Goal: Communication & Community: Answer question/provide support

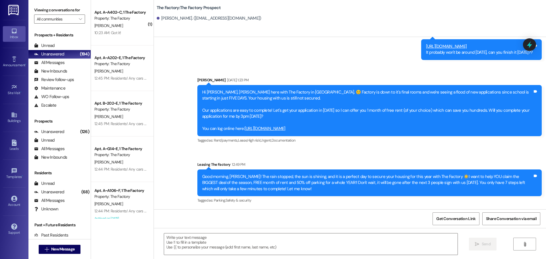
scroll to position [179, 0]
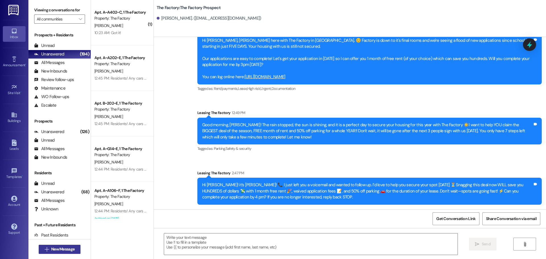
click at [65, 246] on span "New Message" at bounding box center [62, 249] width 23 height 6
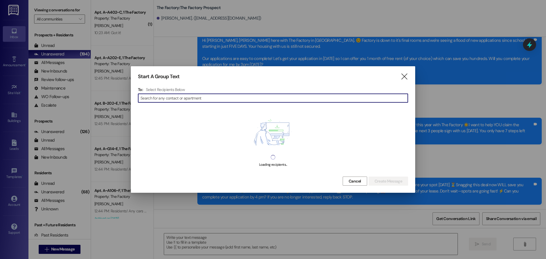
click at [163, 100] on input at bounding box center [274, 98] width 267 height 8
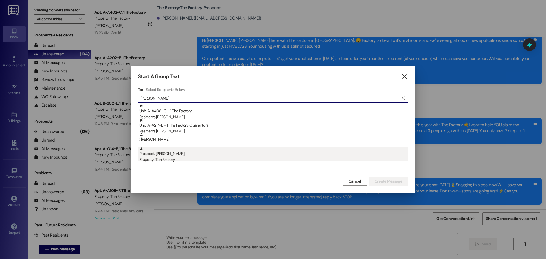
type input "Nathaniel"
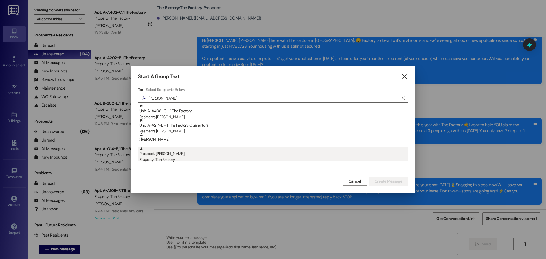
click at [167, 155] on div "Prospect: Nathaniel Crane Property: The Factory" at bounding box center [273, 155] width 269 height 16
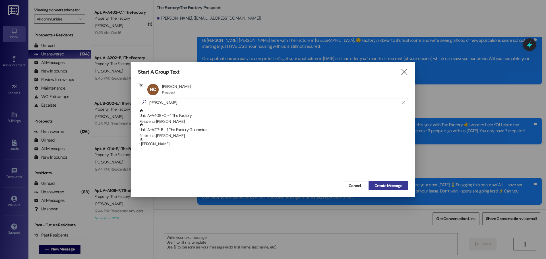
click at [388, 188] on span "Create Message" at bounding box center [389, 186] width 28 height 6
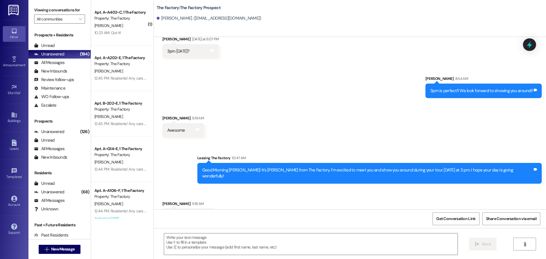
scroll to position [615, 0]
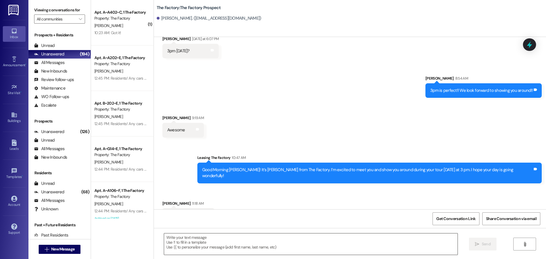
click at [167, 237] on textarea at bounding box center [311, 244] width 294 height 21
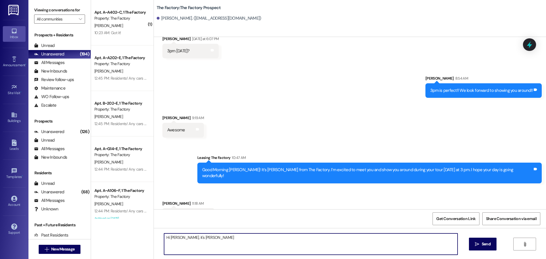
click at [206, 237] on textarea "Hi Nathaniel, it's Tawnya" at bounding box center [311, 244] width 294 height 21
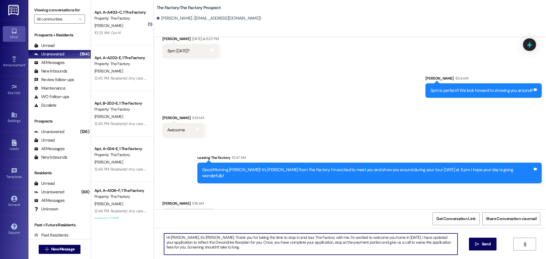
click at [379, 243] on textarea "Hi Nathaniel, it's Tawnya. Thank you for taking the time to stop in and tour Th…" at bounding box center [311, 244] width 294 height 21
drag, startPoint x: 358, startPoint y: 243, endPoint x: 378, endPoint y: 244, distance: 20.2
click at [378, 244] on textarea "Hi Nathaniel, it's Tawnya. Thank you for taking the time to stop in and tour Th…" at bounding box center [311, 244] width 294 height 21
click at [238, 248] on textarea "Hi Nathaniel, it's Tawnya. Thank you for taking the time to stop in and tour Th…" at bounding box center [311, 244] width 294 height 21
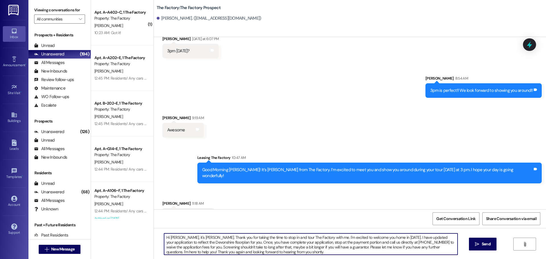
scroll to position [1, 0]
drag, startPoint x: 162, startPoint y: 238, endPoint x: 307, endPoint y: 253, distance: 146.2
click at [307, 253] on textarea "Hi Nathaniel, it's Tawnya. Thank you for taking the time to stop in and tour Th…" at bounding box center [311, 244] width 294 height 21
type textarea "Hi Nathaniel, it's Tawnya. Thank you for taking the time to stop in and tour Th…"
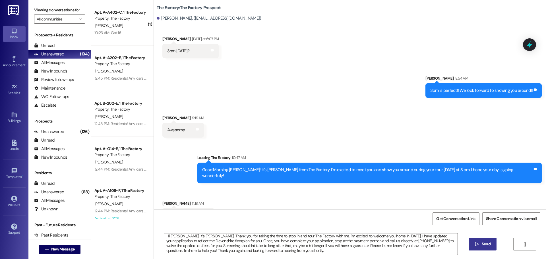
click at [481, 248] on button " Send" at bounding box center [483, 244] width 28 height 13
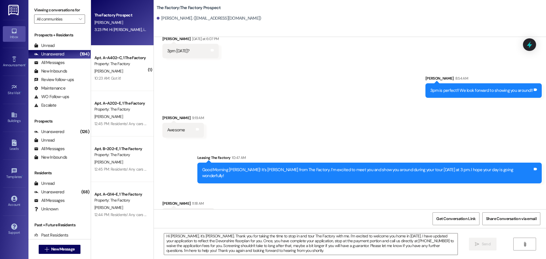
scroll to position [615, 0]
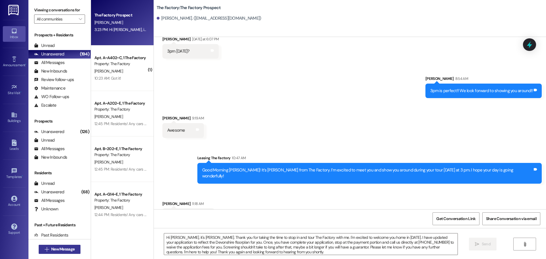
click at [59, 250] on span "New Message" at bounding box center [62, 249] width 23 height 6
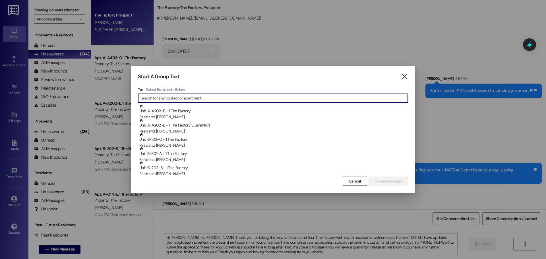
click at [151, 98] on input at bounding box center [274, 98] width 267 height 8
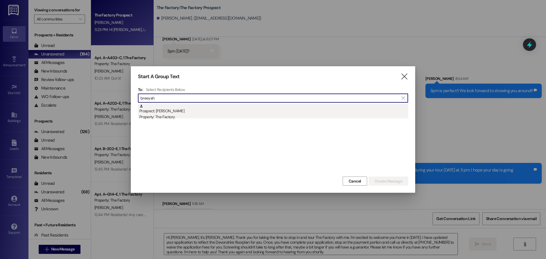
type input "breeyah"
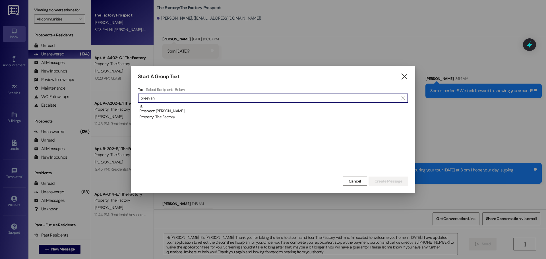
drag, startPoint x: 166, startPoint y: 108, endPoint x: 168, endPoint y: 112, distance: 3.8
click at [167, 109] on div "Prospect: Breeyah badibanga Property: The Factory" at bounding box center [273, 112] width 269 height 16
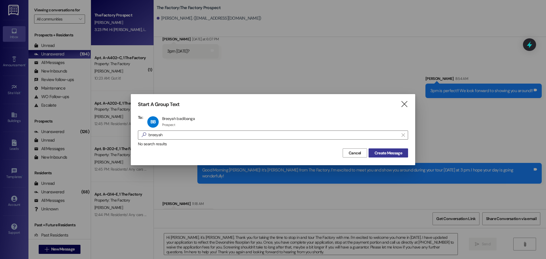
click at [396, 155] on span "Create Message" at bounding box center [389, 153] width 28 height 6
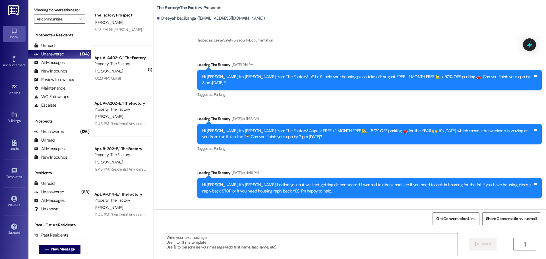
scroll to position [582, 0]
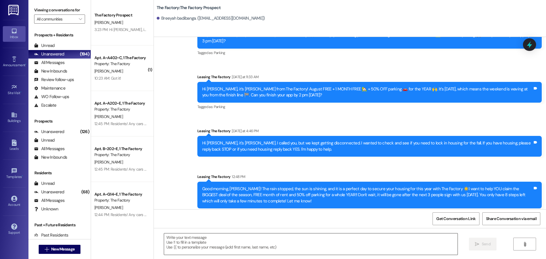
click at [164, 240] on textarea at bounding box center [311, 244] width 294 height 21
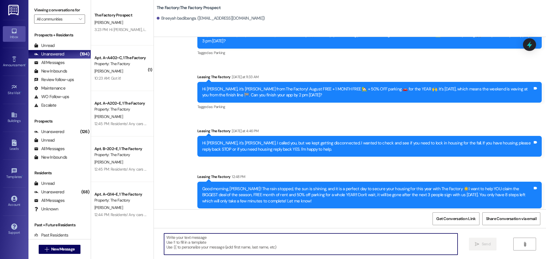
paste textarea "Hi Nathaniel, it's Tawnya. Thank you for taking the time to stop in and tour Th…"
type textarea "Hi Nathaniel, it's Tawnya. Thank you for taking the time to stop in and tour Th…"
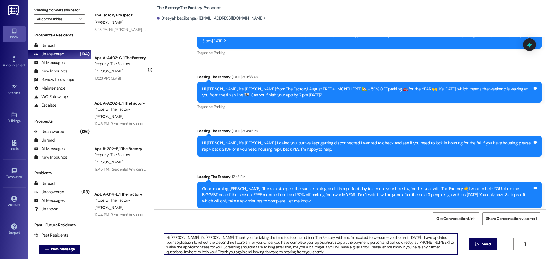
scroll to position [1, 0]
drag, startPoint x: 161, startPoint y: 236, endPoint x: 302, endPoint y: 256, distance: 142.2
click at [302, 256] on div "Hi Nathaniel, it's Tawnya. Thank you for taking the time to stop in and tour Th…" at bounding box center [350, 249] width 392 height 43
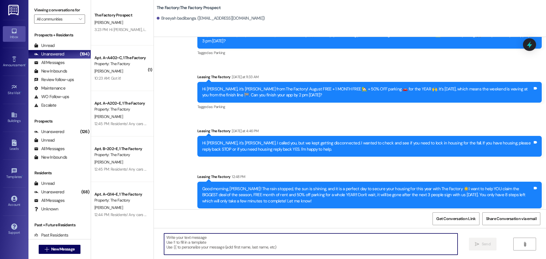
scroll to position [0, 0]
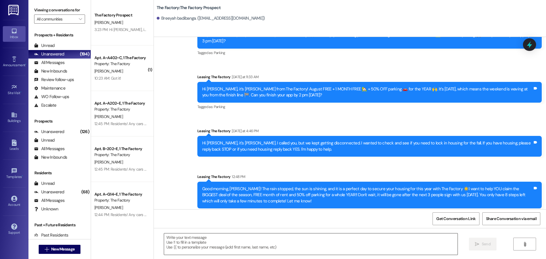
click at [164, 236] on textarea at bounding box center [311, 244] width 294 height 21
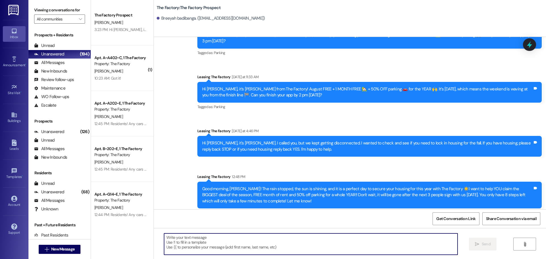
paste textarea "Hi {{first_name}}! it’s [PERSON_NAME]! 📞 I just left you a voicemail and wanted…"
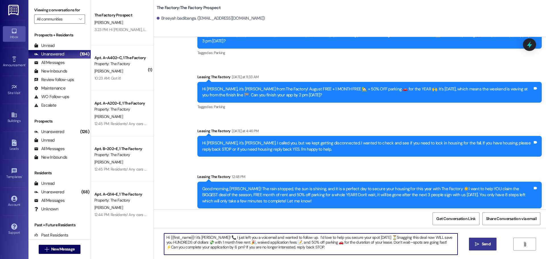
type textarea "Hi {{first_name}}! it’s [PERSON_NAME]! 📞 I just left you a voicemail and wanted…"
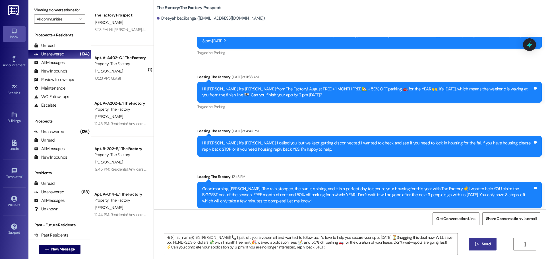
click at [483, 244] on span "Send" at bounding box center [486, 244] width 9 height 6
click at [65, 250] on span "New Message" at bounding box center [62, 249] width 23 height 6
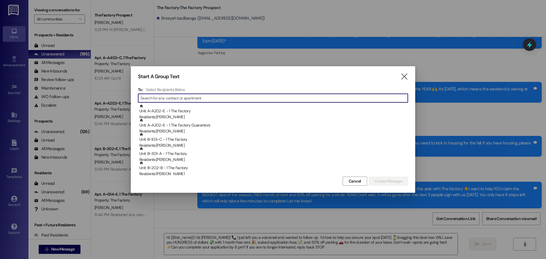
click at [161, 99] on input at bounding box center [274, 98] width 267 height 8
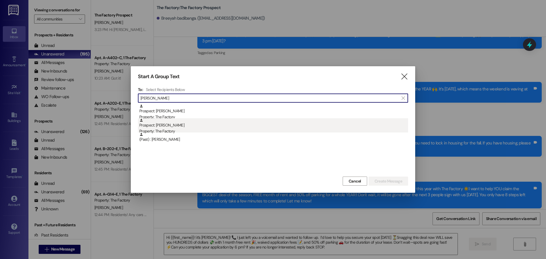
type input "karin"
click at [165, 130] on div "Property: The Factory" at bounding box center [273, 131] width 269 height 6
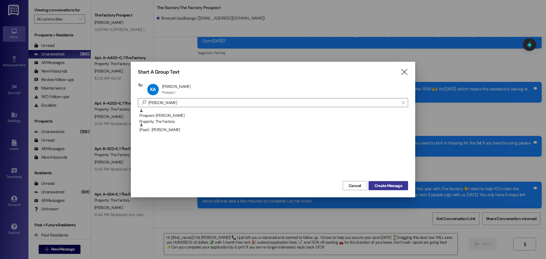
click at [384, 183] on span "Create Message" at bounding box center [389, 186] width 28 height 6
click at [387, 185] on span "Create Message" at bounding box center [389, 186] width 28 height 6
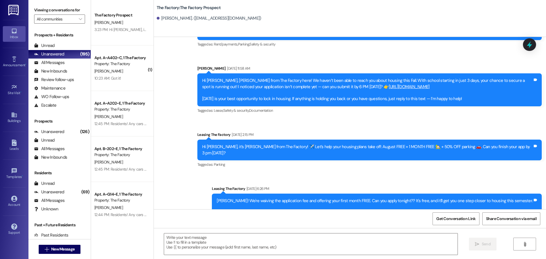
scroll to position [577, 0]
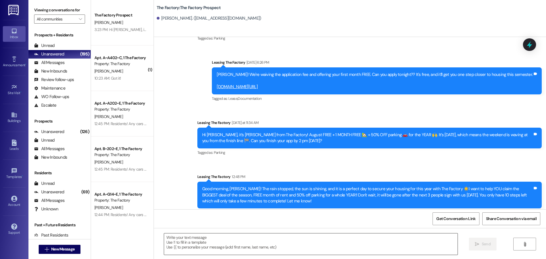
click at [164, 240] on textarea at bounding box center [311, 244] width 294 height 21
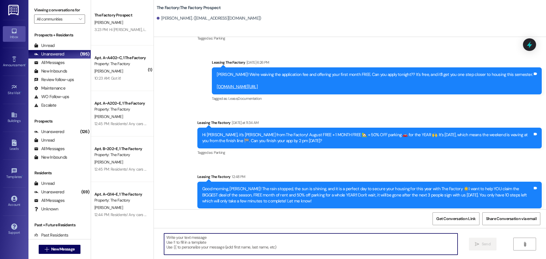
paste textarea "Hi {{first_name}}! it’s [PERSON_NAME]! 📞 I just left you a voicemail and wanted…"
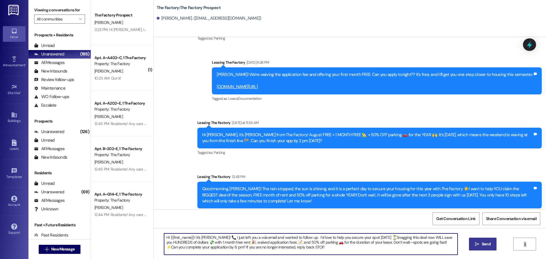
type textarea "Hi {{first_name}}! it’s [PERSON_NAME]! 📞 I just left you a voicemail and wanted…"
click at [489, 243] on span "Send" at bounding box center [486, 244] width 9 height 6
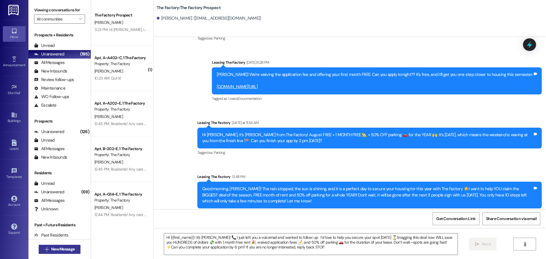
click at [62, 249] on span "New Message" at bounding box center [62, 249] width 23 height 6
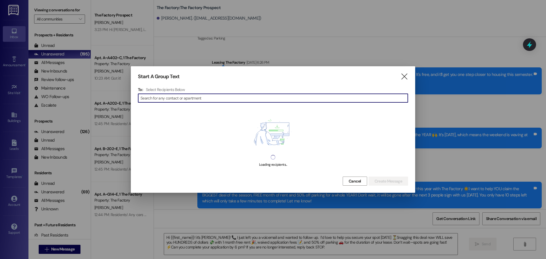
click at [167, 96] on input at bounding box center [274, 98] width 267 height 8
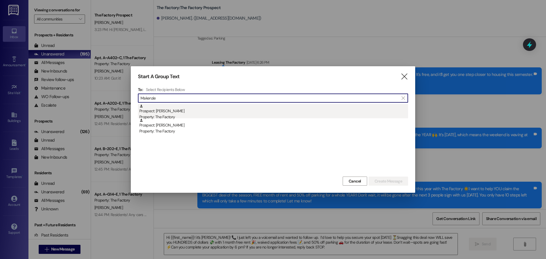
type input "Makenzie"
click at [162, 116] on div "Property: The Factory" at bounding box center [273, 117] width 269 height 6
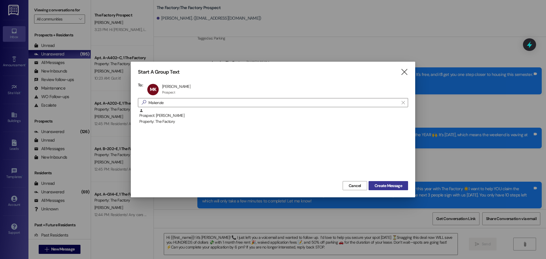
click at [380, 185] on span "Create Message" at bounding box center [389, 186] width 28 height 6
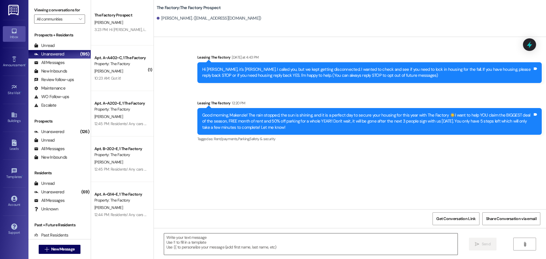
click at [164, 238] on textarea at bounding box center [311, 244] width 294 height 21
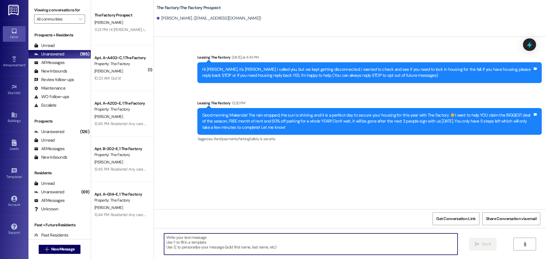
paste textarea "Hi {{first_name}}! it’s [PERSON_NAME]! 📞 I just left you a voicemail and wanted…"
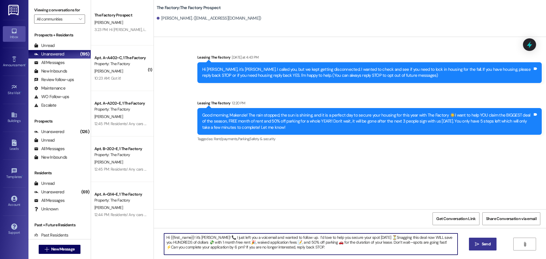
type textarea "Hi {{first_name}}! it’s [PERSON_NAME]! 📞 I just left you a voicemail and wanted…"
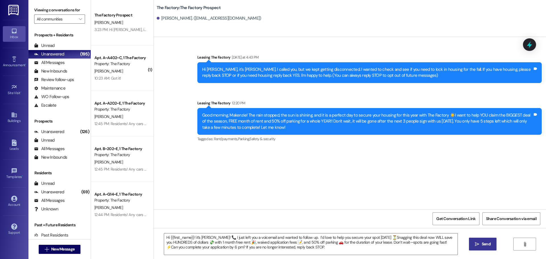
click at [483, 243] on span "Send" at bounding box center [486, 244] width 9 height 6
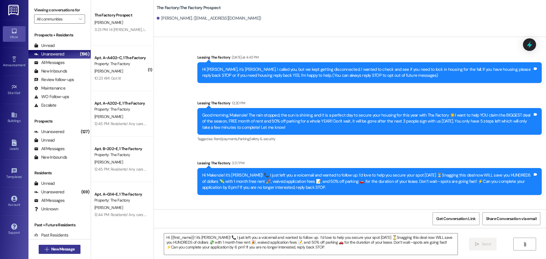
click at [59, 248] on span "New Message" at bounding box center [62, 249] width 23 height 6
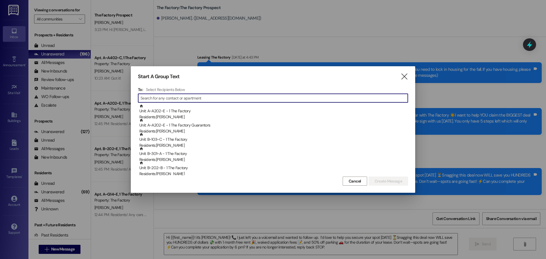
click at [154, 98] on input at bounding box center [274, 98] width 267 height 8
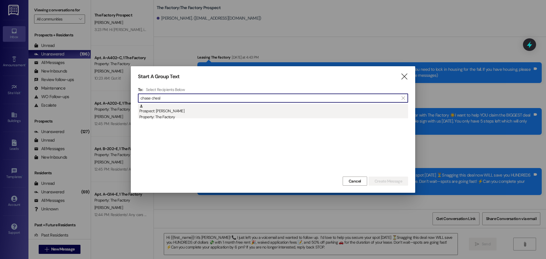
type input "chase chesl"
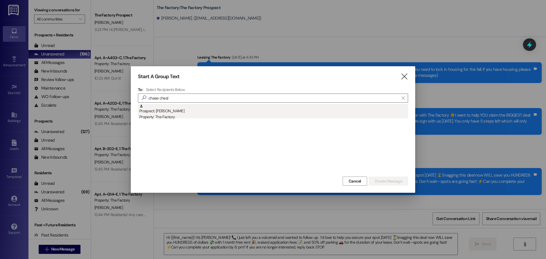
click at [159, 112] on div "Prospect: Chase Chesley Property: The Factory" at bounding box center [273, 112] width 269 height 16
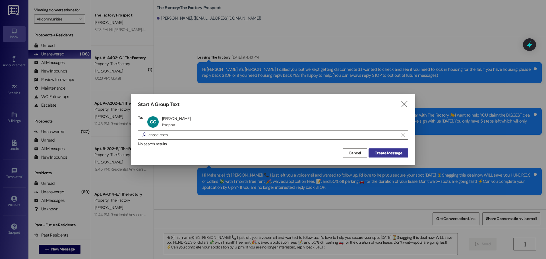
click at [384, 152] on span "Create Message" at bounding box center [389, 153] width 28 height 6
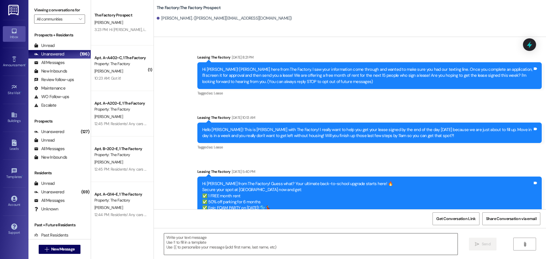
click at [164, 239] on textarea at bounding box center [311, 244] width 294 height 21
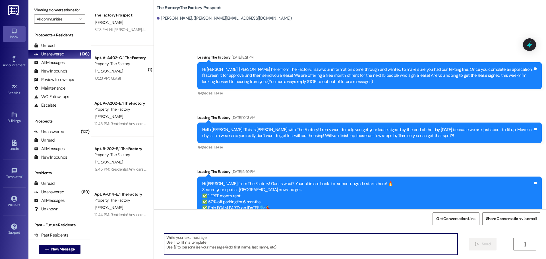
paste textarea "Hi {{first_name}}! it’s [PERSON_NAME]! 📞 I just left you a voicemail and wanted…"
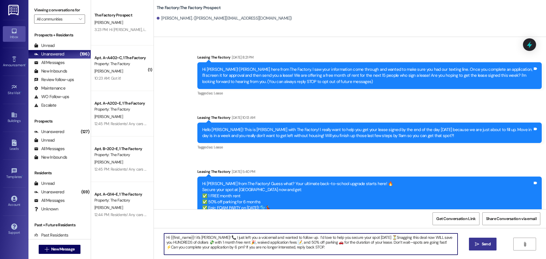
type textarea "Hi {{first_name}}! it’s [PERSON_NAME]! 📞 I just left you a voicemail and wanted…"
click at [488, 243] on span "Send" at bounding box center [486, 244] width 9 height 6
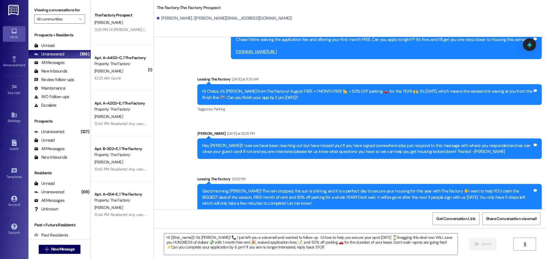
scroll to position [843, 0]
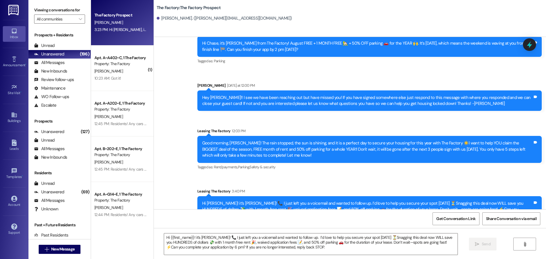
click at [104, 25] on div "N. Crane" at bounding box center [121, 22] width 54 height 7
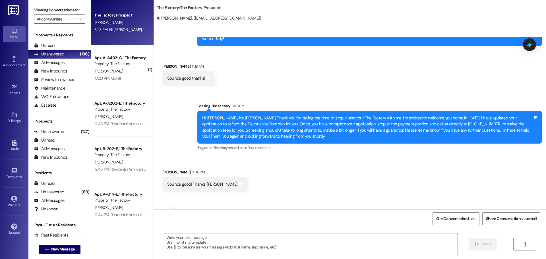
scroll to position [753, 0]
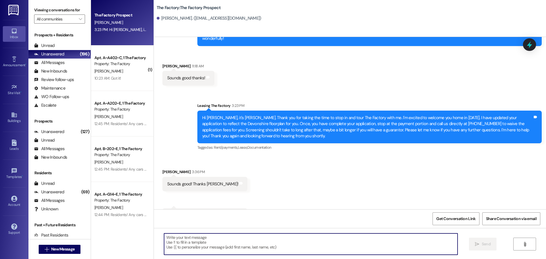
click at [177, 240] on textarea at bounding box center [311, 244] width 294 height 21
type textarea "Of course!"
click at [479, 243] on span " Send" at bounding box center [483, 244] width 18 height 6
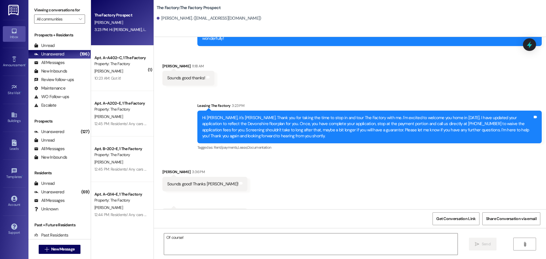
scroll to position [752, 0]
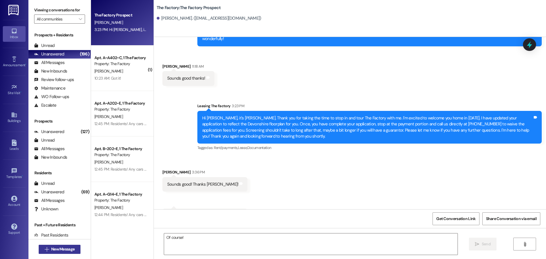
click at [71, 249] on span "New Message" at bounding box center [62, 249] width 23 height 6
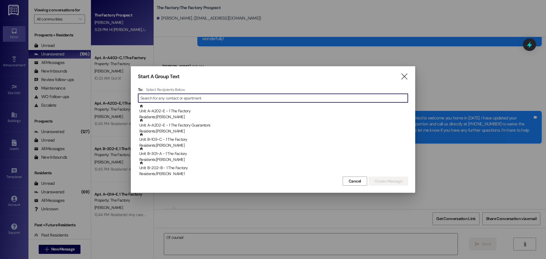
click at [183, 95] on input at bounding box center [274, 98] width 267 height 8
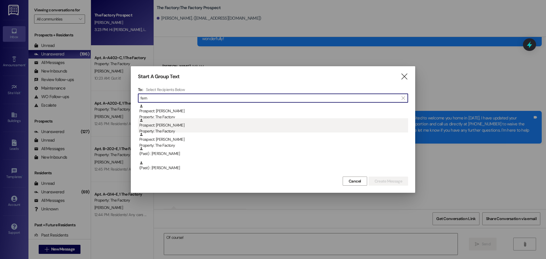
type input "fern"
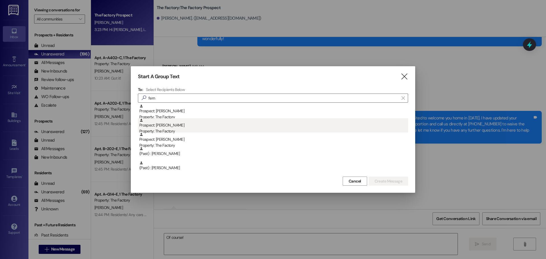
click at [168, 126] on div "Prospect: Fernando Banuelos Property: The Factory" at bounding box center [273, 126] width 269 height 16
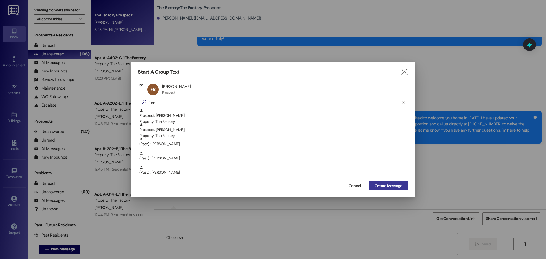
click at [391, 186] on span "Create Message" at bounding box center [389, 186] width 28 height 6
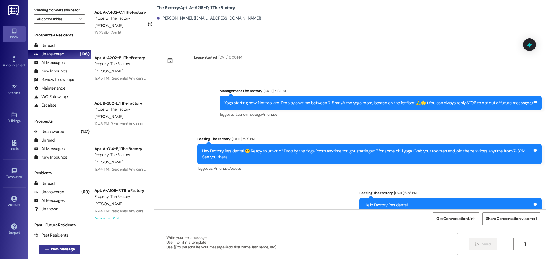
click at [65, 248] on span "New Message" at bounding box center [62, 249] width 23 height 6
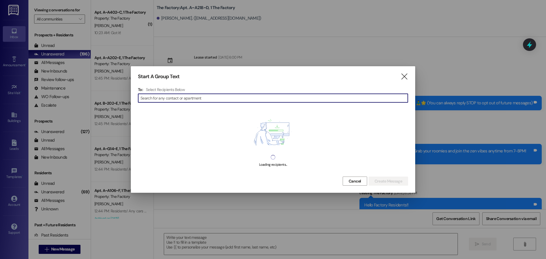
click at [156, 98] on input at bounding box center [274, 98] width 267 height 8
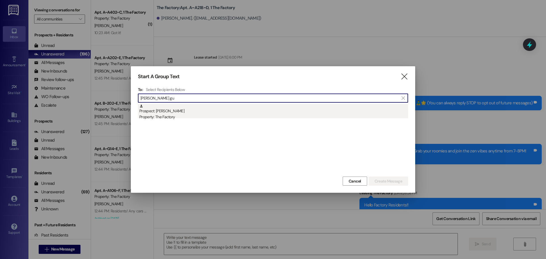
type input "[PERSON_NAME] gu"
click at [158, 111] on div "Prospect: [PERSON_NAME] Property: The Factory" at bounding box center [273, 112] width 269 height 16
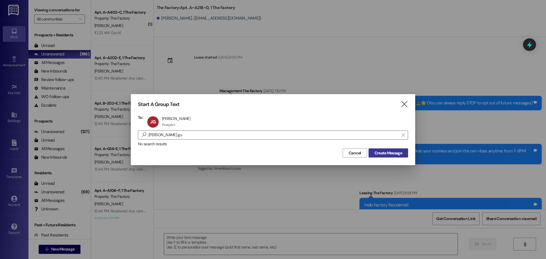
click at [392, 151] on span "Create Message" at bounding box center [389, 153] width 28 height 6
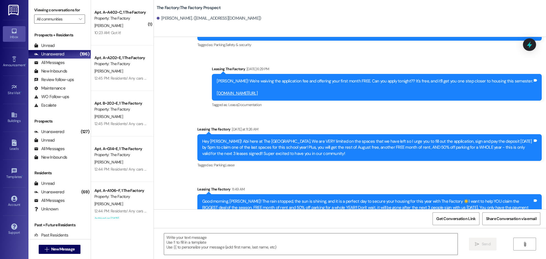
scroll to position [3727, 0]
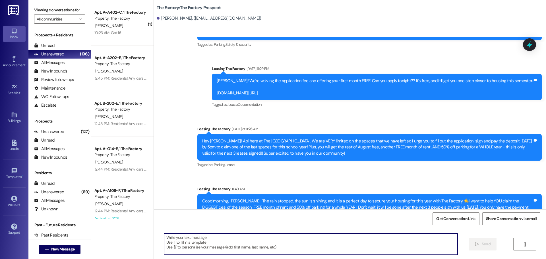
click at [168, 239] on textarea at bounding box center [311, 244] width 294 height 21
paste textarea "Hi {{first_name}}! it’s [PERSON_NAME]! 📞 I just left you a voicemail and wanted…"
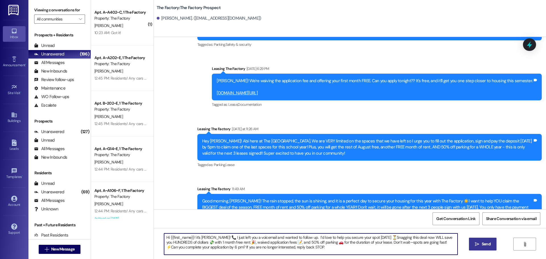
type textarea "Hi {{first_name}}! it’s [PERSON_NAME]! 📞 I just left you a voicemail and wanted…"
click at [483, 245] on span "Send" at bounding box center [486, 244] width 9 height 6
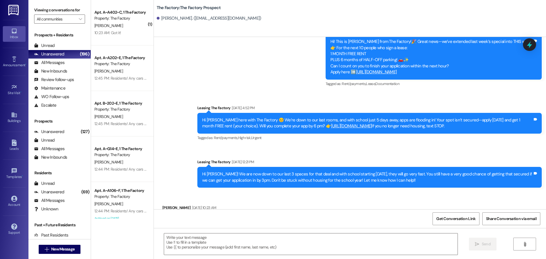
scroll to position [3432, 0]
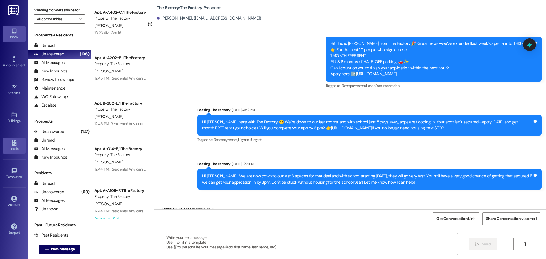
click at [14, 146] on icon at bounding box center [14, 143] width 5 height 6
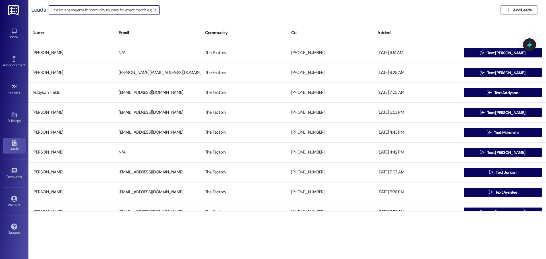
click at [85, 12] on input at bounding box center [106, 10] width 105 height 8
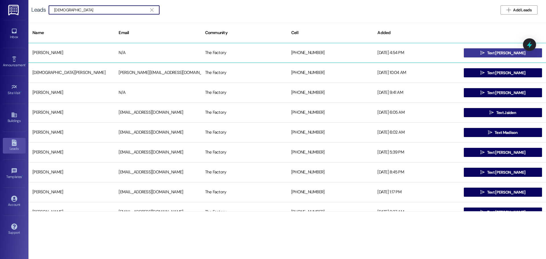
type input "[DEMOGRAPHIC_DATA]"
click at [485, 52] on button " Text [PERSON_NAME]" at bounding box center [503, 52] width 78 height 9
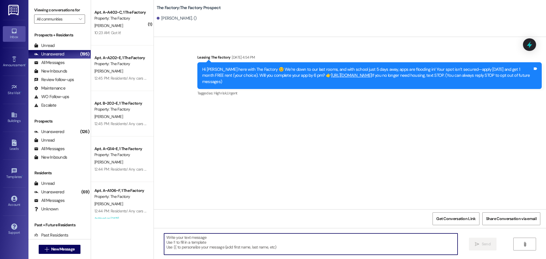
click at [166, 240] on textarea at bounding box center [311, 244] width 294 height 21
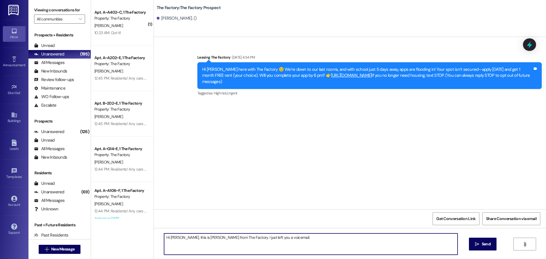
click at [278, 239] on textarea "Hi [PERSON_NAME], this is [PERSON_NAME] from The Factory. I just left you a voi…" at bounding box center [311, 244] width 294 height 21
drag, startPoint x: 302, startPoint y: 239, endPoint x: 299, endPoint y: 253, distance: 14.6
click at [298, 257] on div "Hi [PERSON_NAME], this is [PERSON_NAME] from The Factory. I just left you a voi…" at bounding box center [350, 249] width 392 height 43
click at [302, 237] on textarea "Hi [PERSON_NAME], this is [PERSON_NAME] from The Factory. I just left you a voi…" at bounding box center [311, 244] width 294 height 21
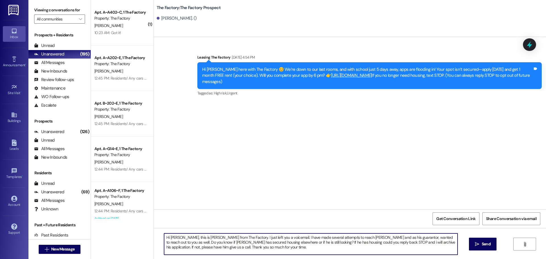
click at [285, 243] on textarea "Hi Kristen, this is Tawnya from The Factory. I just left you a voicemail. I hav…" at bounding box center [311, 244] width 294 height 21
click at [314, 243] on textarea "Hi Kristen, this is Tawnya from The Factory. I just left you a voicemail. I hav…" at bounding box center [311, 244] width 294 height 21
click at [385, 243] on textarea "Hi Kristen, this is Tawnya from The Factory. I just left you a voicemail. I hav…" at bounding box center [311, 244] width 294 height 21
drag, startPoint x: 162, startPoint y: 238, endPoint x: 275, endPoint y: 251, distance: 113.5
click at [275, 251] on textarea "Hi Kristen, this is Tawnya from The Factory. I just left you a voicemail. I hav…" at bounding box center [311, 244] width 294 height 21
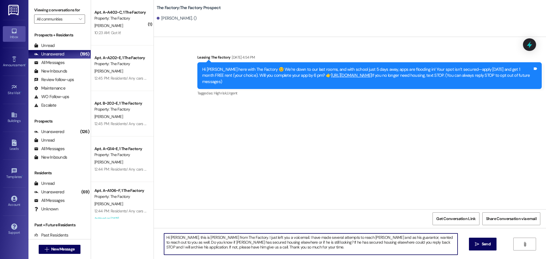
click at [265, 248] on textarea "Hi Kristen, this is Tawnya from The Factory. I just left you a voicemail. I hav…" at bounding box center [311, 244] width 294 height 21
click at [200, 248] on textarea "Hi Kristen, this is Tawnya from The Factory. I just left you a voicemail. I hav…" at bounding box center [311, 244] width 294 height 21
click at [325, 248] on textarea "Hi Kristen, this is Tawnya from The Factory. I just left you a voicemail. I hav…" at bounding box center [311, 244] width 294 height 21
drag, startPoint x: 161, startPoint y: 238, endPoint x: 392, endPoint y: 248, distance: 230.9
click at [392, 248] on textarea "Hi [PERSON_NAME], this is [PERSON_NAME] from The Factory. I just left you a voi…" at bounding box center [311, 244] width 294 height 21
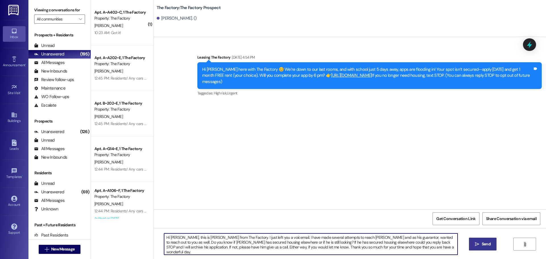
type textarea "Hi [PERSON_NAME], this is [PERSON_NAME] from The Factory. I just left you a voi…"
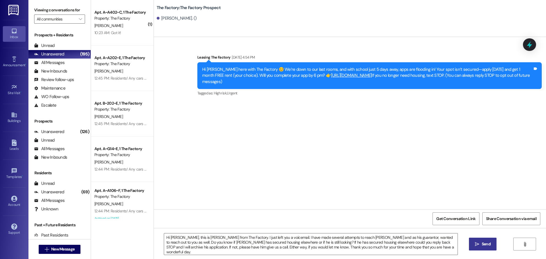
click at [488, 243] on span "Send" at bounding box center [486, 244] width 9 height 6
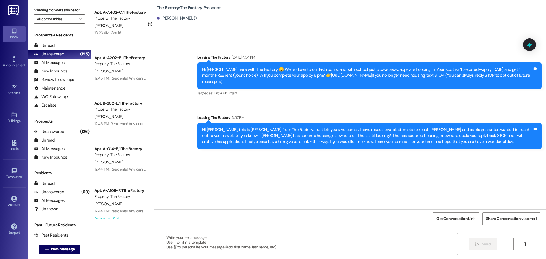
click at [210, 181] on div "Sent via SMS Leasing The Factory Aug 20, 2025 at 4:54 PM Hi Jett, Tawnya here w…" at bounding box center [350, 123] width 392 height 172
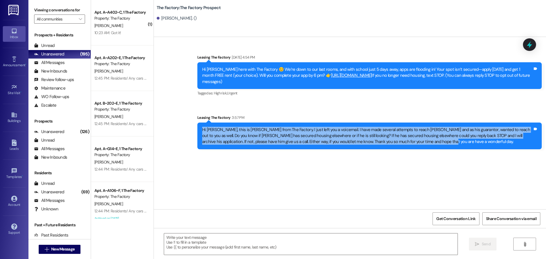
drag, startPoint x: 198, startPoint y: 124, endPoint x: 407, endPoint y: 135, distance: 208.9
click at [407, 135] on div "Hi [PERSON_NAME], this is [PERSON_NAME] from The Factory. I just left you a voi…" at bounding box center [367, 136] width 331 height 18
copy div "Hi [PERSON_NAME], this is [PERSON_NAME] from The Factory. I just left you a voi…"
click at [61, 246] on button " New Message" at bounding box center [60, 249] width 42 height 9
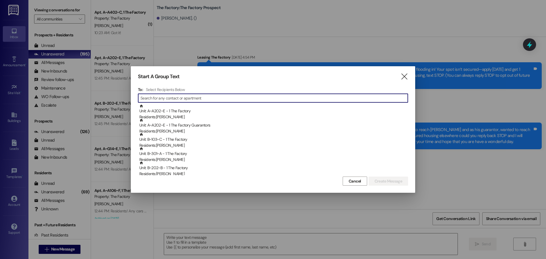
click at [152, 100] on input at bounding box center [274, 98] width 267 height 8
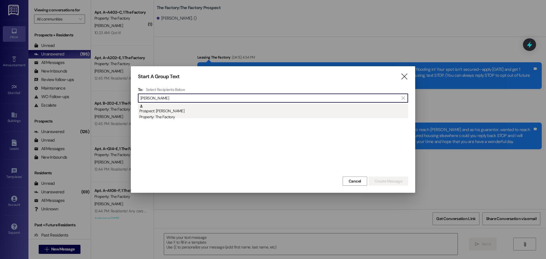
type input "julie ne"
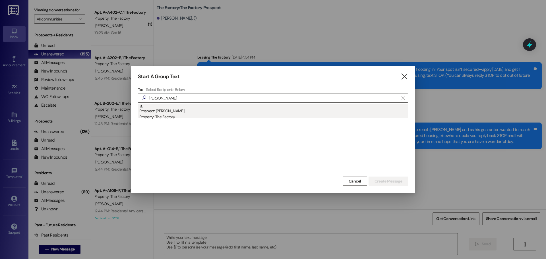
click at [153, 108] on div "Prospect: Julie Nelson Property: The Factory" at bounding box center [273, 112] width 269 height 16
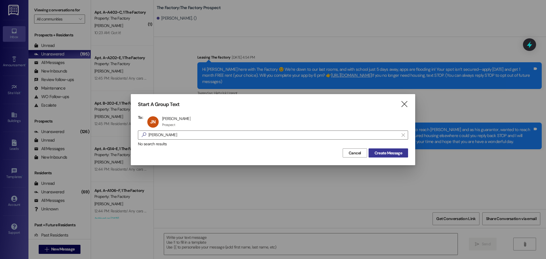
click at [379, 152] on span "Create Message" at bounding box center [389, 153] width 28 height 6
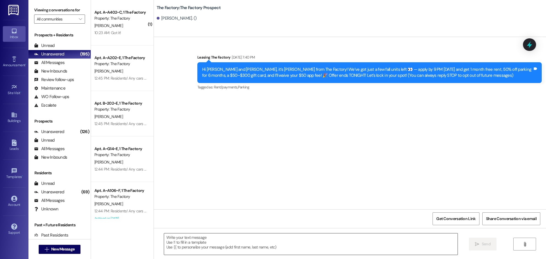
click at [164, 237] on textarea at bounding box center [311, 244] width 294 height 21
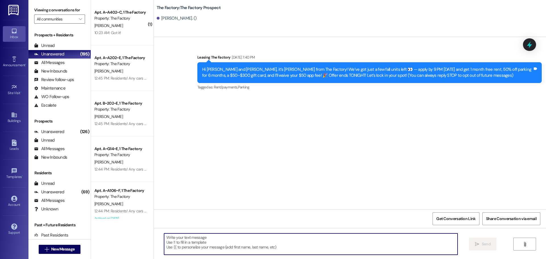
paste textarea "Hi [PERSON_NAME], this is [PERSON_NAME] from The Factory. I just left you a voi…"
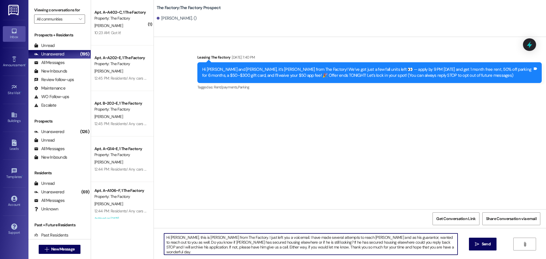
click at [178, 238] on textarea "Hi [PERSON_NAME], this is [PERSON_NAME] from The Factory. I just left you a voi…" at bounding box center [311, 244] width 294 height 21
click at [341, 238] on textarea "Hi Julie, this is Tawnya from The Factory. I just left you a voicemail. I have …" at bounding box center [311, 244] width 294 height 21
click at [360, 238] on textarea "Hi Julie, this is Tawnya from The Factory. I just left you a voicemail. I have …" at bounding box center [311, 244] width 294 height 21
click at [409, 242] on textarea "Hi Julie, this is Tawnya from The Factory. I just left you a voicemail. I have …" at bounding box center [311, 244] width 294 height 21
click at [178, 247] on textarea "Hi Julie, this is Tawnya from The Factory. I just left you a voicemail. I have …" at bounding box center [311, 244] width 294 height 21
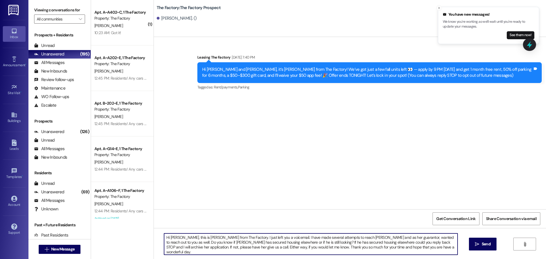
click at [359, 248] on textarea "Hi Julie, this is Tawnya from The Factory. I just left you a voicemail. I have …" at bounding box center [311, 244] width 294 height 21
click at [182, 242] on textarea "Hi Julie, this is Tawnya from The Factory. I just left you a voicemail. I have …" at bounding box center [311, 244] width 294 height 21
click at [244, 242] on textarea "Hi Julie, this is Tawnya from The Factory. I just left you a voicemail. I have …" at bounding box center [311, 244] width 294 height 21
click at [277, 242] on textarea "Hi Julie, this is Tawnya from The Factory. I just left you a voicemail. I have …" at bounding box center [311, 244] width 294 height 21
drag, startPoint x: 162, startPoint y: 238, endPoint x: 417, endPoint y: 250, distance: 255.2
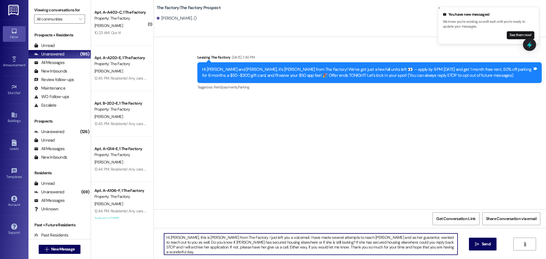
click at [417, 250] on textarea "Hi Julie, this is Tawnya from The Factory. I just left you a voicemail. I have …" at bounding box center [311, 244] width 294 height 21
type textarea "Hi Julie, this is Tawnya from The Factory. I just left you a voicemail. I have …"
click at [483, 245] on span "Send" at bounding box center [486, 244] width 9 height 6
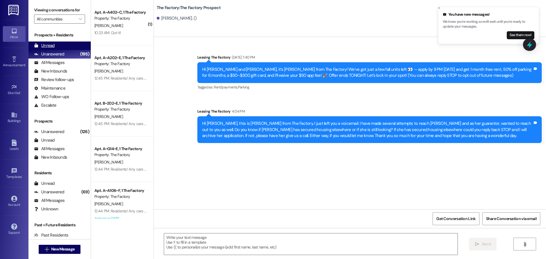
click at [55, 43] on div "Unread (0)" at bounding box center [59, 46] width 62 height 9
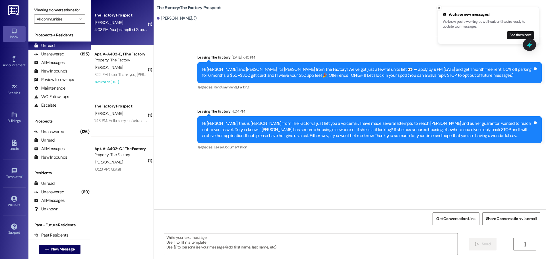
click at [121, 34] on div "The Factory Prospect J. Guzman 4:03 PM: You just replied 'Stop'. Are you sure y…" at bounding box center [122, 23] width 63 height 46
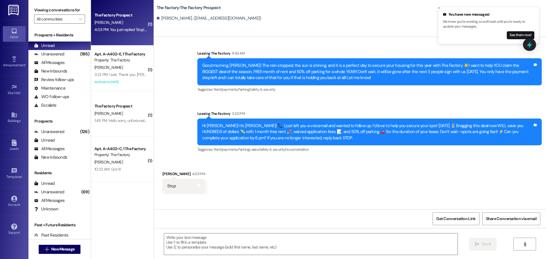
scroll to position [3867, 0]
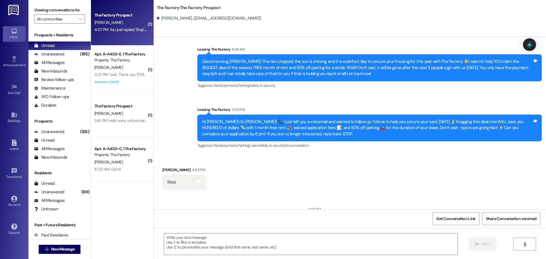
click at [120, 34] on div "The Factory Prospect J. Nelson 4:07 PM: You just replied 'Stop'. Are you sure y…" at bounding box center [122, 23] width 63 height 46
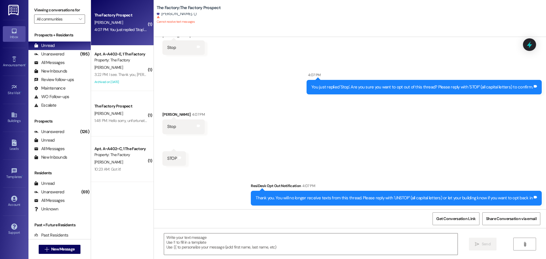
scroll to position [137, 0]
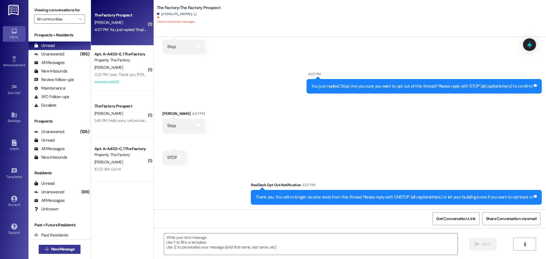
click at [67, 248] on span "New Message" at bounding box center [62, 249] width 23 height 6
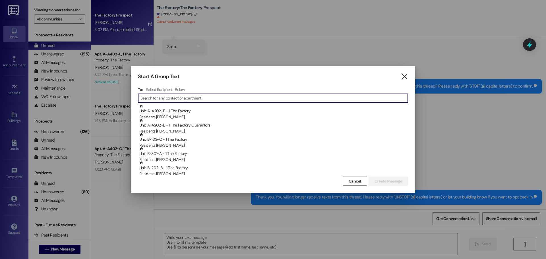
click at [165, 101] on input at bounding box center [274, 98] width 267 height 8
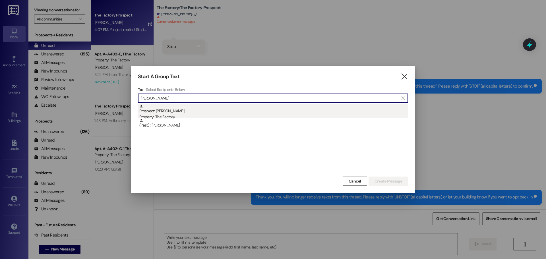
type input "grace thom"
click at [166, 111] on div "Prospect: Grace Thomas Property: The Factory" at bounding box center [273, 112] width 269 height 16
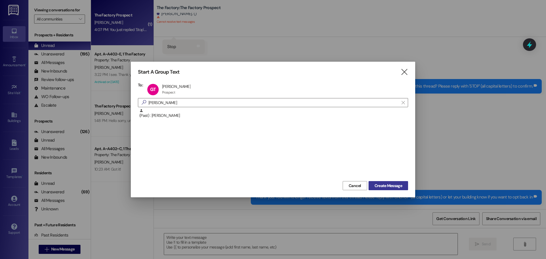
click at [387, 190] on button "Create Message" at bounding box center [389, 185] width 40 height 9
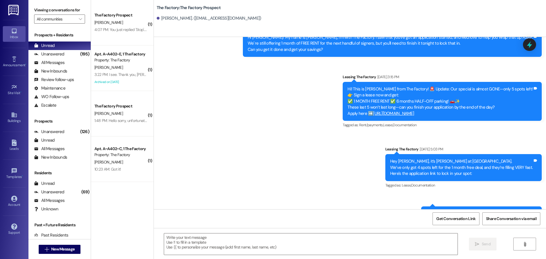
scroll to position [1627, 0]
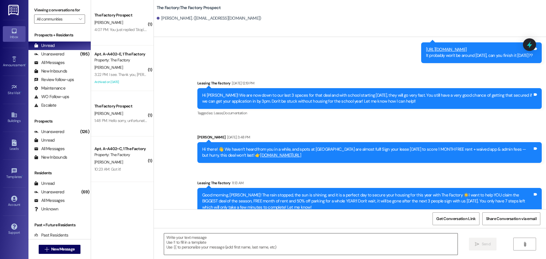
click at [164, 239] on textarea at bounding box center [311, 244] width 294 height 21
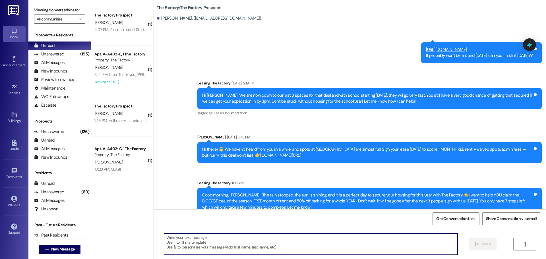
paste textarea "Hi {{first_name}}! it’s [PERSON_NAME]! 📞 I just left you a voicemail and wanted…"
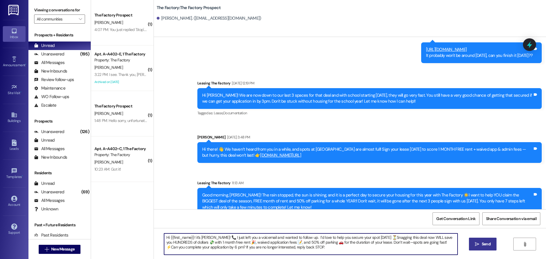
type textarea "Hi {{first_name}}! it’s [PERSON_NAME]! 📞 I just left you a voicemail and wanted…"
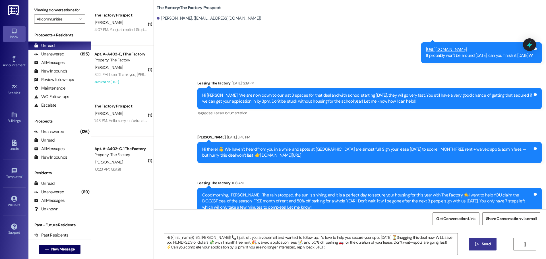
click at [489, 244] on span "Send" at bounding box center [486, 244] width 9 height 6
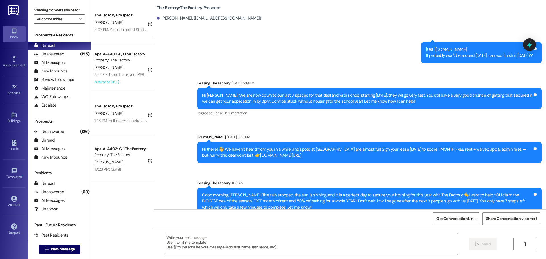
click at [164, 238] on textarea at bounding box center [311, 244] width 294 height 21
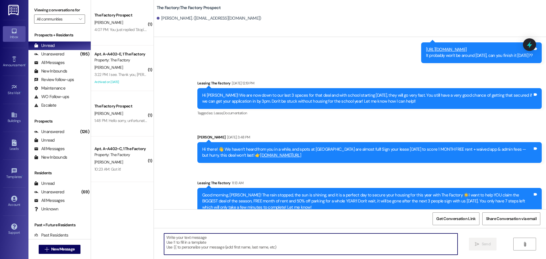
paste textarea "Hi {{first_name}}! it’s [PERSON_NAME]! 📞 I just left you a voicemail and wanted…"
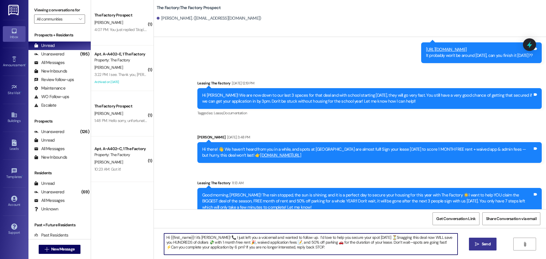
type textarea "Hi {{first_name}}! it’s [PERSON_NAME]! 📞 I just left you a voicemail and wanted…"
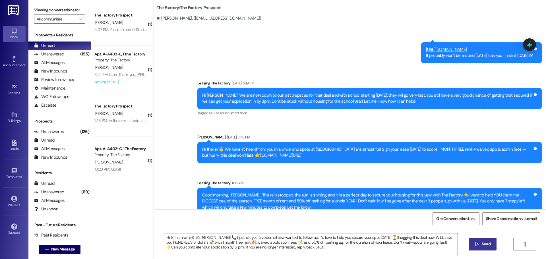
click at [481, 244] on span "Send" at bounding box center [486, 244] width 11 height 6
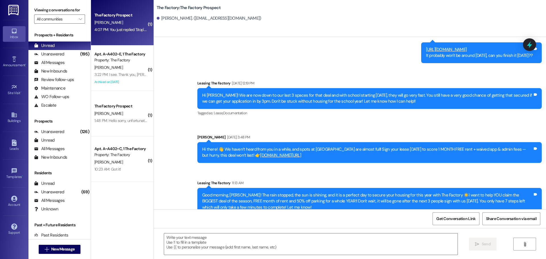
click at [116, 22] on div "J. Nelson" at bounding box center [121, 22] width 54 height 7
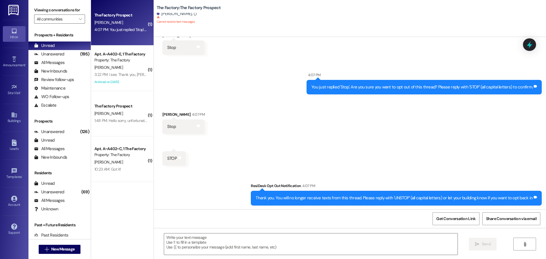
scroll to position [137, 0]
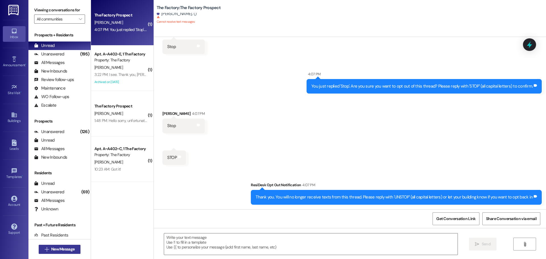
click at [55, 250] on span "New Message" at bounding box center [62, 249] width 23 height 6
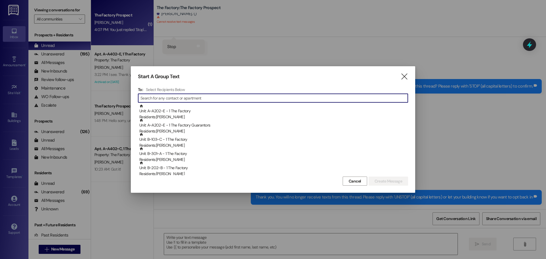
click at [154, 98] on input at bounding box center [274, 98] width 267 height 8
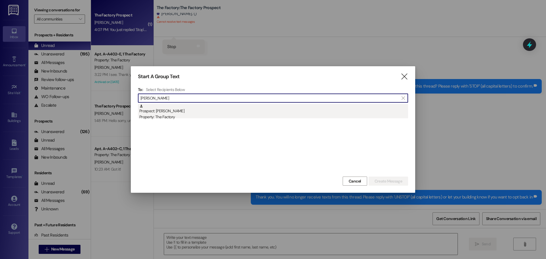
type input "Tyler Peter"
click at [160, 112] on div "Prospect: Tyler Peter Property: The Factory" at bounding box center [273, 112] width 269 height 16
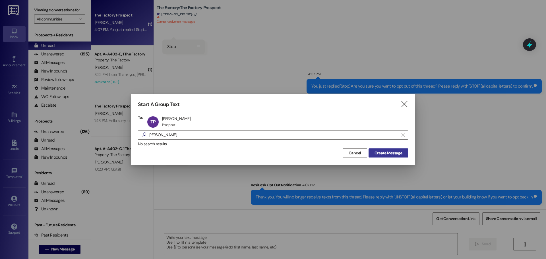
click at [384, 152] on span "Create Message" at bounding box center [389, 153] width 28 height 6
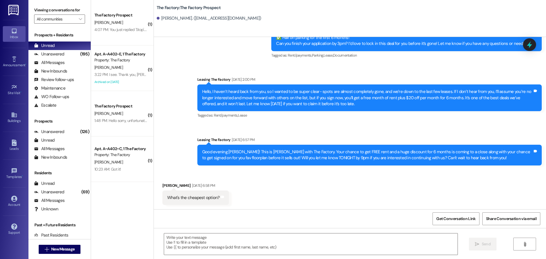
scroll to position [404, 0]
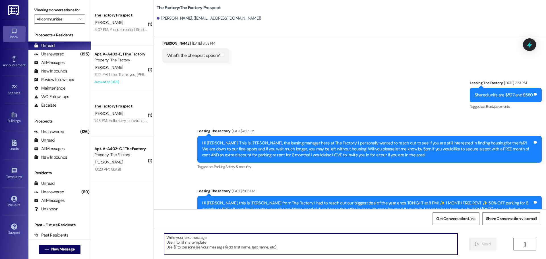
click at [164, 238] on textarea at bounding box center [311, 244] width 294 height 21
paste textarea "Hi {{first_name}}! it’s [PERSON_NAME]! 📞 I just left you a voicemail and wanted…"
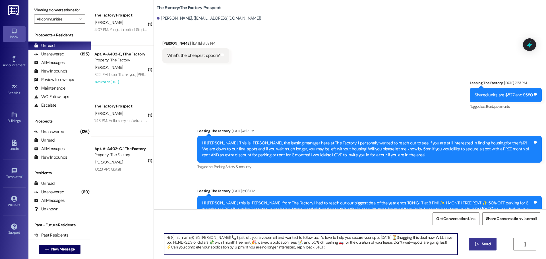
type textarea "Hi {{first_name}}! it’s [PERSON_NAME]! 📞 I just left you a voicemail and wanted…"
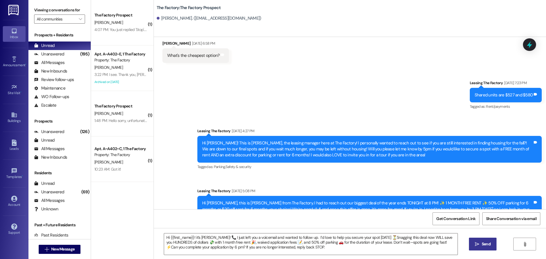
click at [487, 245] on span "Send" at bounding box center [486, 244] width 9 height 6
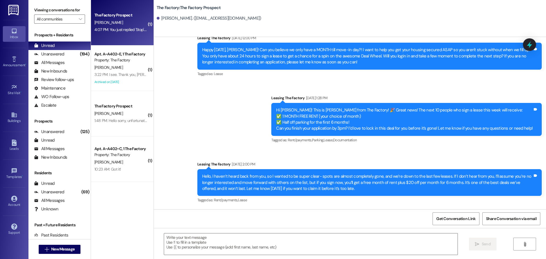
scroll to position [177, 0]
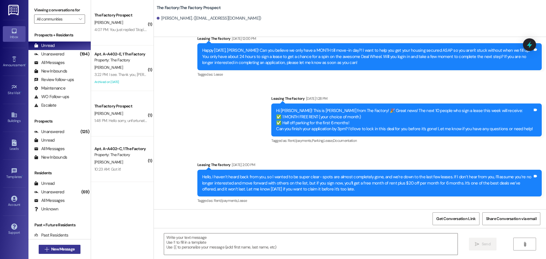
click at [63, 248] on span "New Message" at bounding box center [62, 249] width 23 height 6
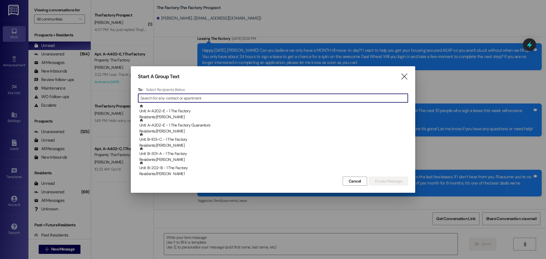
click at [164, 97] on input at bounding box center [274, 98] width 267 height 8
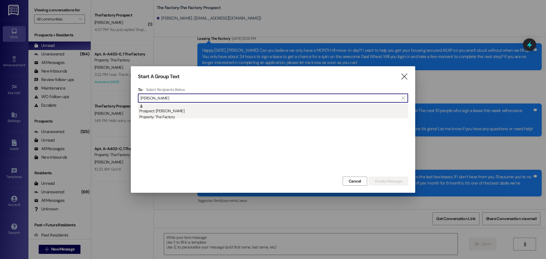
type input "julie ne"
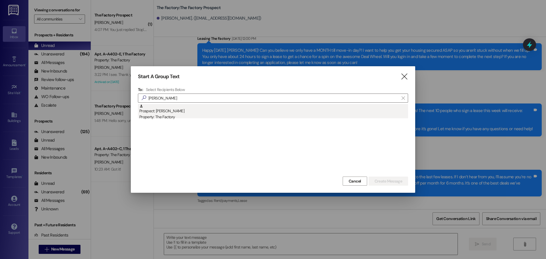
click at [170, 110] on div "Prospect: Julie Nelson Property: The Factory" at bounding box center [273, 112] width 269 height 16
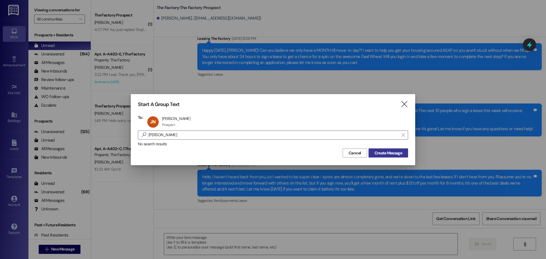
click at [398, 153] on span "Create Message" at bounding box center [389, 153] width 28 height 6
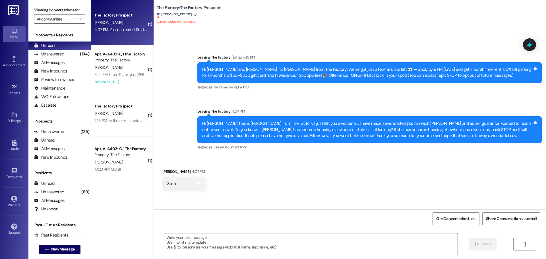
scroll to position [28, 0]
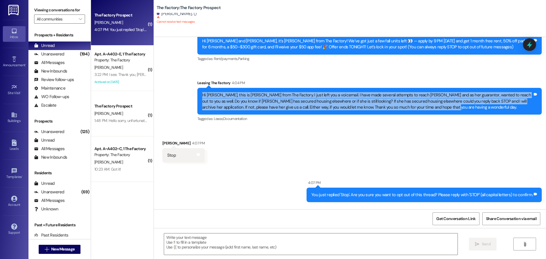
drag, startPoint x: 198, startPoint y: 95, endPoint x: 420, endPoint y: 109, distance: 222.3
click at [420, 109] on div "Hi Julie, this is Tawnya from The Factory. I just left you a voicemail. I have …" at bounding box center [367, 101] width 331 height 18
copy div "Hi Julie, this is Tawnya from The Factory. I just left you a voicemail. I have …"
click at [67, 247] on span "New Message" at bounding box center [62, 249] width 23 height 6
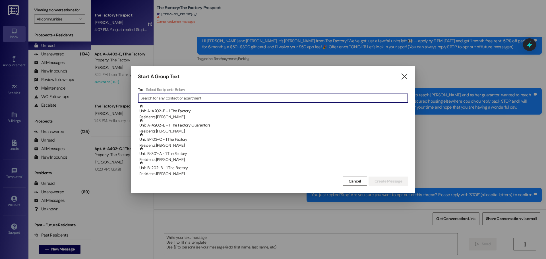
click at [175, 100] on input at bounding box center [274, 98] width 267 height 8
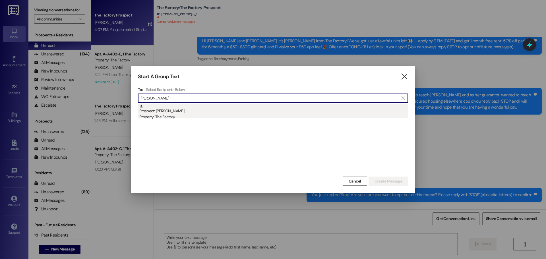
type input "jett guz"
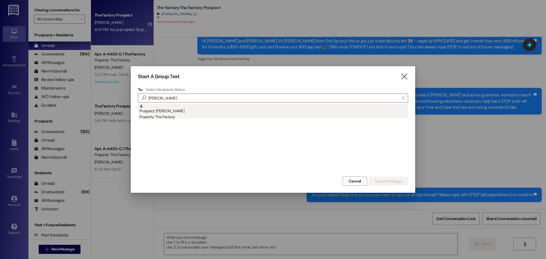
click at [167, 112] on div "Prospect: Jett Guzman Property: The Factory" at bounding box center [273, 112] width 269 height 16
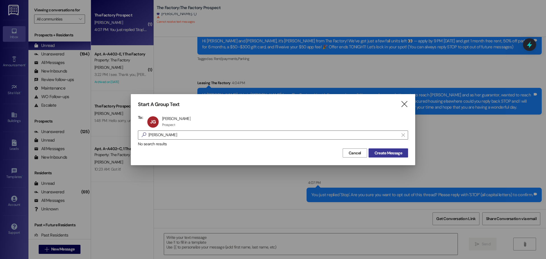
click at [381, 153] on span "Create Message" at bounding box center [389, 153] width 28 height 6
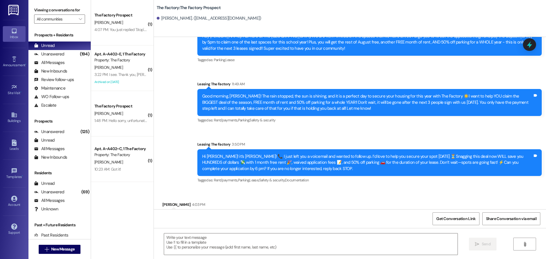
scroll to position [3826, 0]
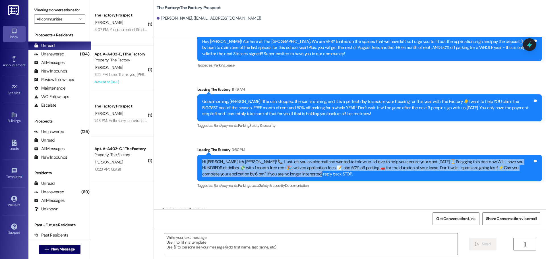
drag, startPoint x: 199, startPoint y: 136, endPoint x: 300, endPoint y: 151, distance: 102.2
click at [300, 159] on div "Hi Jett! it’s Tawnya! 📞 I just left you a voicemail and wanted to follow up. I’…" at bounding box center [367, 168] width 331 height 18
copy div "Hi Jett! it’s Tawnya! 📞 I just left you a voicemail and wanted to follow up. I’…"
click at [55, 248] on span "New Message" at bounding box center [62, 249] width 23 height 6
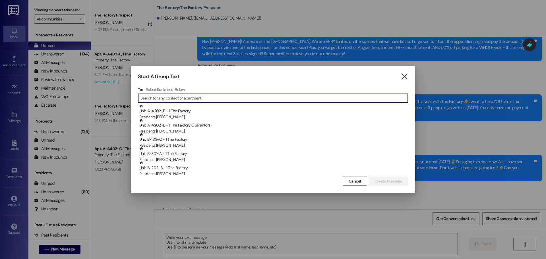
click at [159, 100] on input at bounding box center [274, 98] width 267 height 8
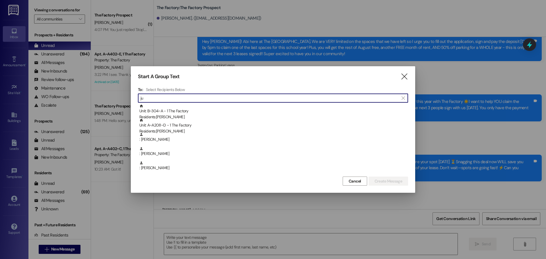
type input "j"
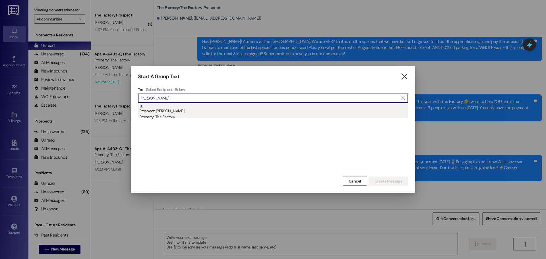
type input "william Maik"
click at [162, 113] on div "Prospect: William Maikranz Property: The Factory" at bounding box center [273, 112] width 269 height 16
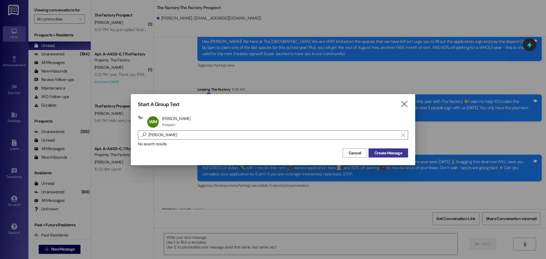
click at [377, 153] on span "Create Message" at bounding box center [389, 153] width 28 height 6
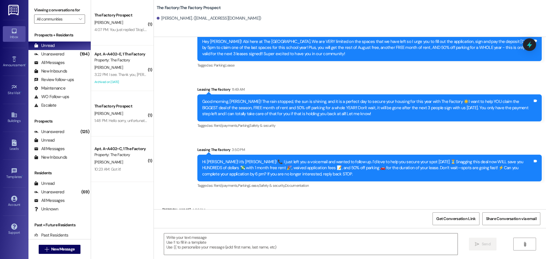
scroll to position [0, 0]
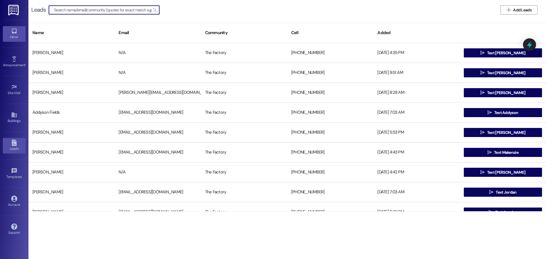
click at [13, 34] on icon at bounding box center [14, 31] width 6 height 6
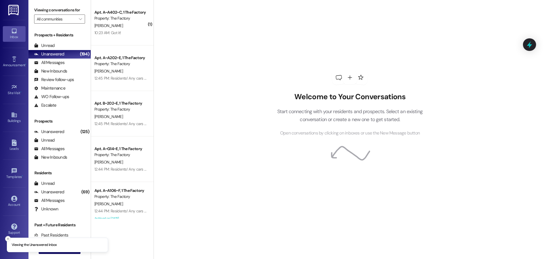
click at [7, 238] on icon "Close toast" at bounding box center [7, 238] width 3 height 3
click at [61, 248] on span "New Message" at bounding box center [62, 249] width 23 height 6
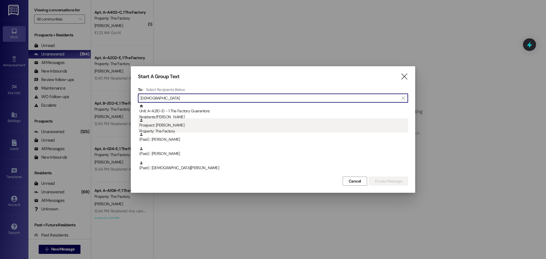
type input "kristen"
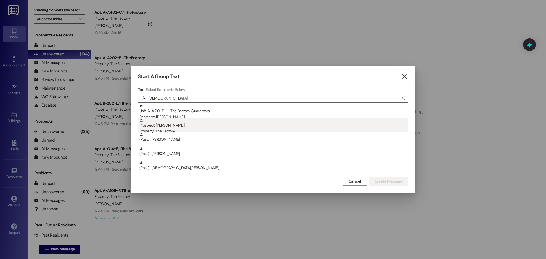
click at [164, 128] on div "Property: The Factory" at bounding box center [273, 131] width 269 height 6
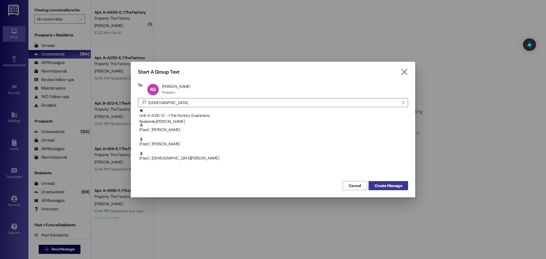
click at [387, 186] on span "Create Message" at bounding box center [389, 186] width 28 height 6
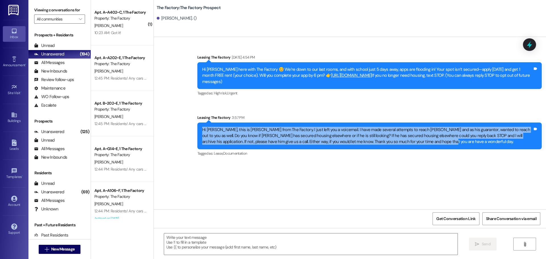
drag, startPoint x: 198, startPoint y: 124, endPoint x: 401, endPoint y: 141, distance: 203.8
click at [401, 141] on div "Hi Kristen, this is Tawnya from The Factory. I just left you a voicemail. I hav…" at bounding box center [369, 136] width 345 height 27
copy div "Hi [PERSON_NAME], this is [PERSON_NAME] from The Factory. I just left you a voi…"
click at [54, 250] on span "New Message" at bounding box center [62, 249] width 23 height 6
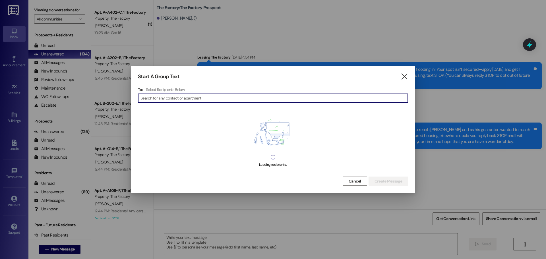
click at [170, 95] on input at bounding box center [274, 98] width 267 height 8
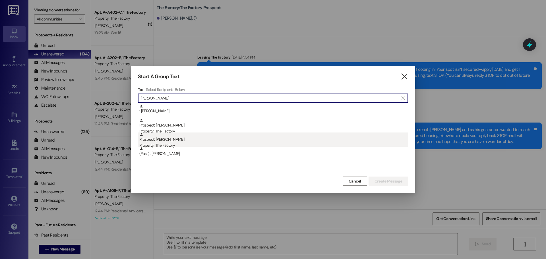
type input "Kara"
click at [164, 139] on div "Prospect: Kara Moden Property: The Factory" at bounding box center [273, 141] width 269 height 16
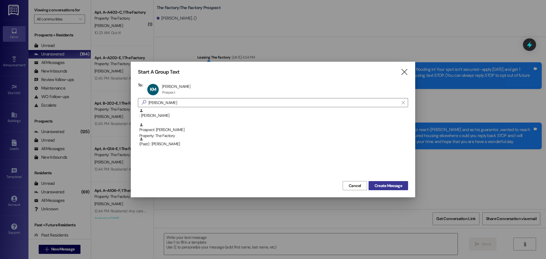
click at [397, 187] on span "Create Message" at bounding box center [389, 186] width 28 height 6
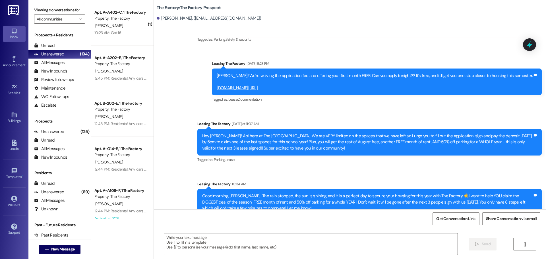
scroll to position [880, 0]
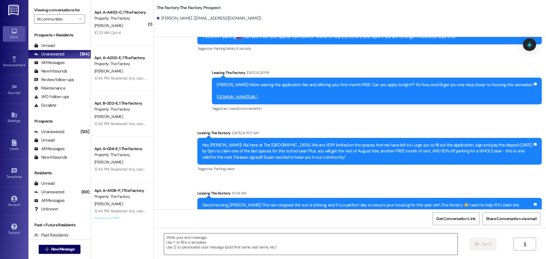
click at [164, 238] on textarea at bounding box center [311, 244] width 294 height 21
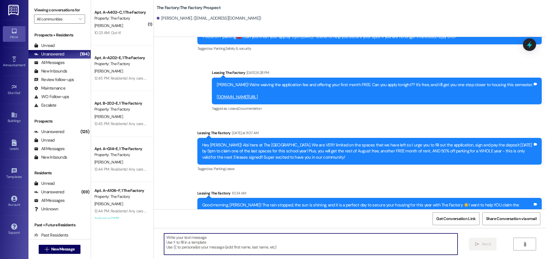
paste textarea "Hi {{first_name}}! it’s [PERSON_NAME]! 📞 I just left you a voicemail and wanted…"
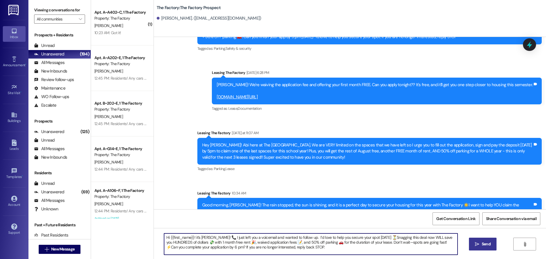
type textarea "Hi {{first_name}}! it’s [PERSON_NAME]! 📞 I just left you a voicemail and wanted…"
click at [490, 247] on span "Send" at bounding box center [486, 244] width 9 height 6
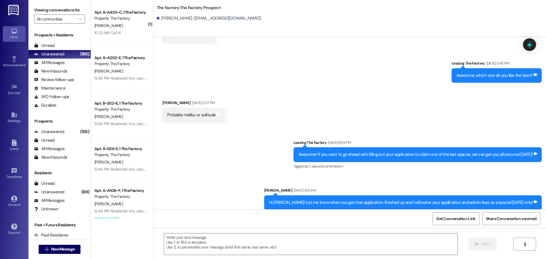
scroll to position [777, 0]
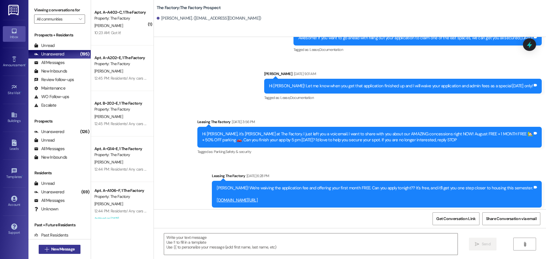
click at [53, 250] on span "New Message" at bounding box center [62, 249] width 23 height 6
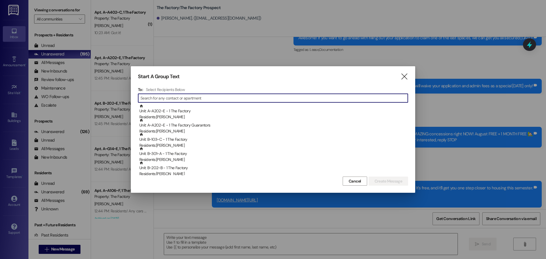
click at [150, 98] on input at bounding box center [274, 98] width 267 height 8
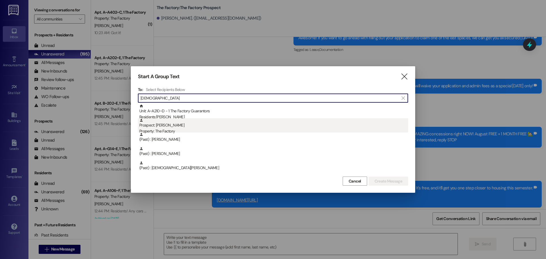
type input "kristen"
click at [167, 126] on div "Prospect: Kristen Guzman Property: The Factory" at bounding box center [273, 126] width 269 height 16
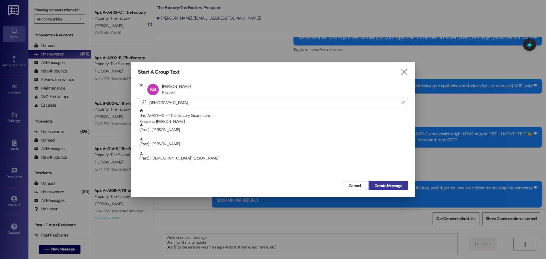
click at [401, 184] on span "Create Message" at bounding box center [389, 186] width 28 height 6
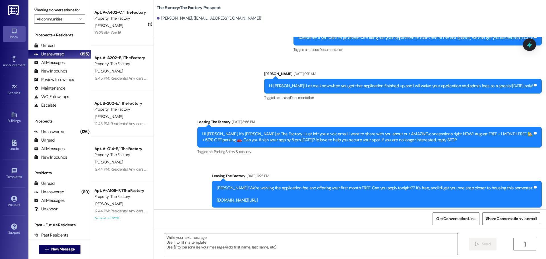
scroll to position [0, 0]
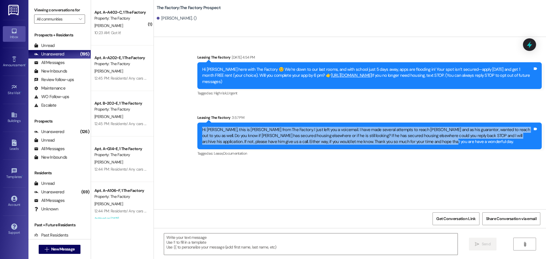
drag, startPoint x: 198, startPoint y: 123, endPoint x: 405, endPoint y: 139, distance: 207.4
click at [405, 139] on div "Hi [PERSON_NAME], this is [PERSON_NAME] from The Factory. I just left you a voi…" at bounding box center [367, 136] width 331 height 18
copy div "Hi [PERSON_NAME], this is [PERSON_NAME] from The Factory. I just left you a voi…"
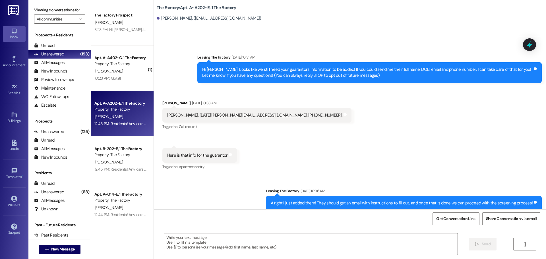
scroll to position [4271, 0]
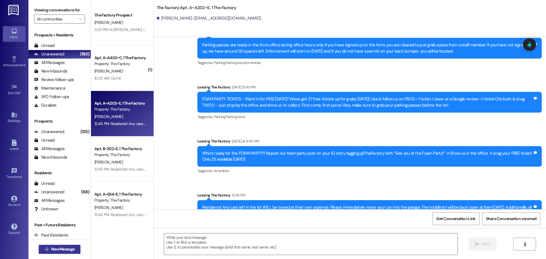
click at [46, 248] on icon "" at bounding box center [47, 249] width 4 height 5
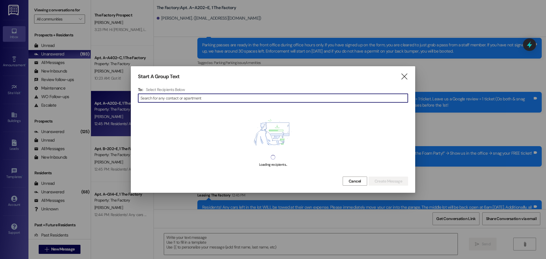
click at [182, 99] on input at bounding box center [274, 98] width 267 height 8
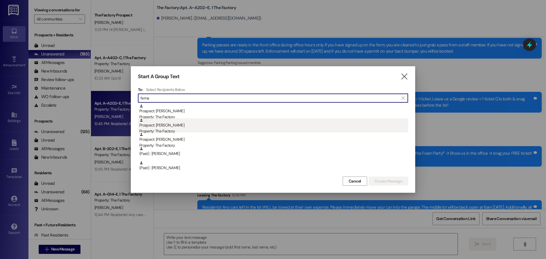
type input "ferna"
click at [157, 131] on div "Property: The Factory" at bounding box center [273, 131] width 269 height 6
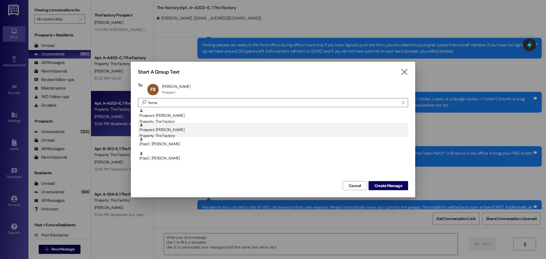
click at [162, 131] on div "Prospect: Fernanda Poblete Property: The Factory" at bounding box center [273, 131] width 269 height 16
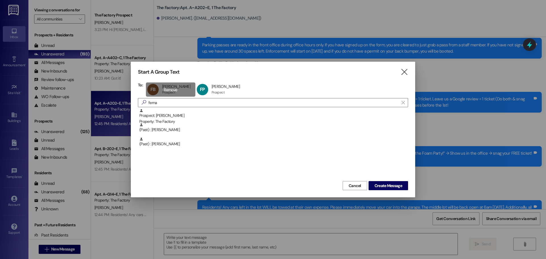
click at [181, 85] on div "FB Fernando Banuelos Fernando Banuelos Prospect Prospect click to remove" at bounding box center [171, 90] width 50 height 14
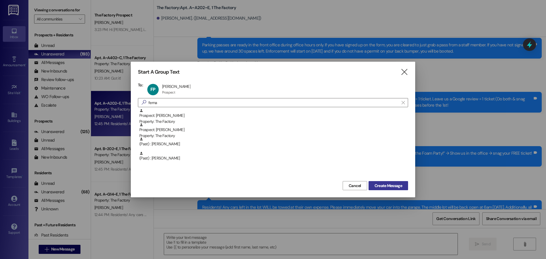
click at [380, 185] on span "Create Message" at bounding box center [389, 186] width 28 height 6
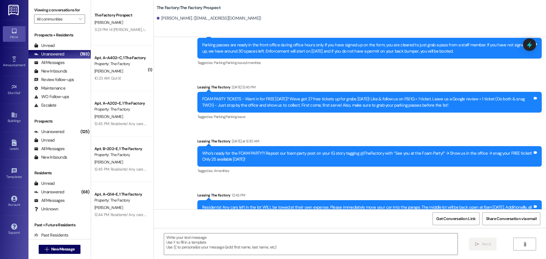
scroll to position [1544, 0]
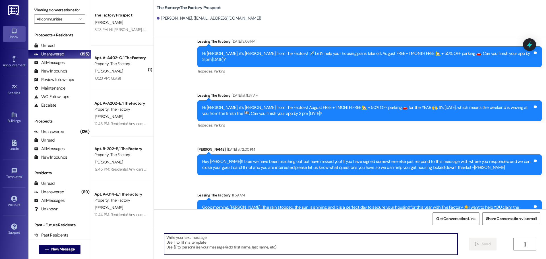
click at [164, 240] on textarea at bounding box center [311, 244] width 294 height 21
paste textarea "Hi {{first_name}}! it’s [PERSON_NAME]! 📞 I just left you a voicemail and wanted…"
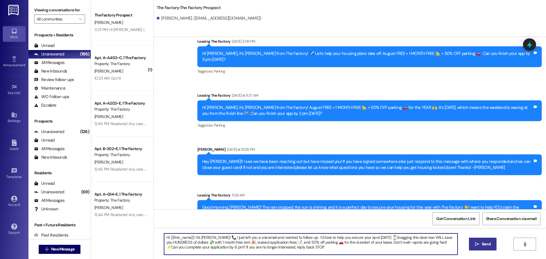
type textarea "Hi {{first_name}}! it’s [PERSON_NAME]! 📞 I just left you a voicemail and wanted…"
click at [479, 244] on span " Send" at bounding box center [483, 244] width 18 height 6
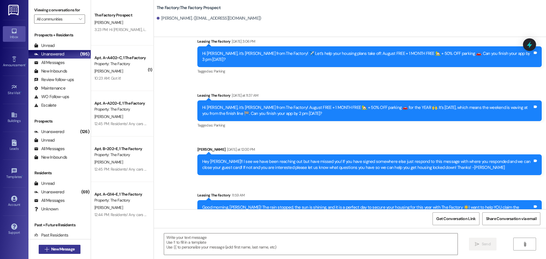
click at [71, 248] on span "New Message" at bounding box center [62, 249] width 23 height 6
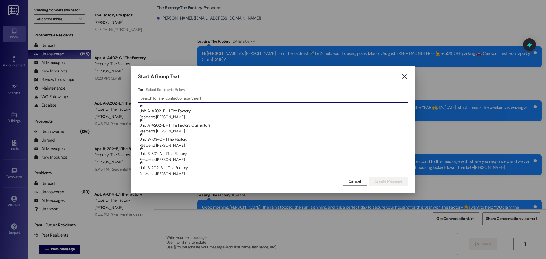
click at [178, 98] on input at bounding box center [274, 98] width 267 height 8
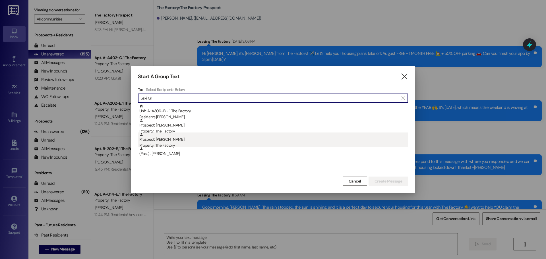
type input "Lexi Gr"
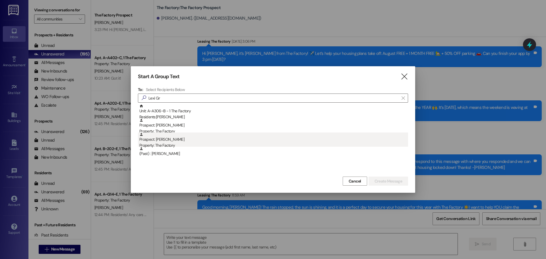
click at [156, 141] on div "Prospect: Lexi Grover Property: The Factory" at bounding box center [273, 141] width 269 height 16
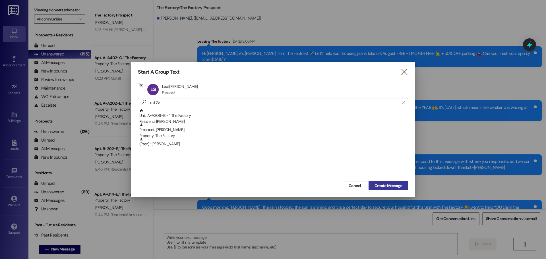
click at [396, 186] on span "Create Message" at bounding box center [389, 186] width 28 height 6
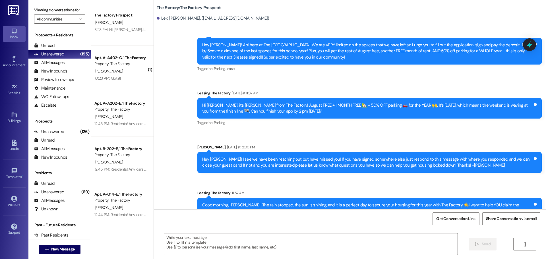
scroll to position [1690, 0]
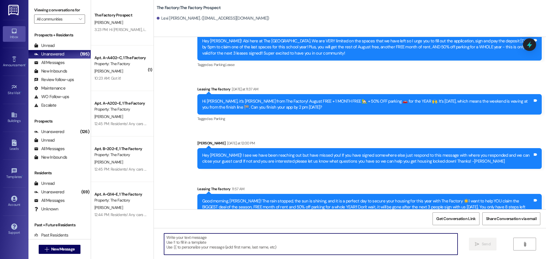
click at [164, 240] on textarea at bounding box center [311, 244] width 294 height 21
paste textarea "Hi {{first_name}}! it’s [PERSON_NAME]! 📞 I just left you a voicemail and wanted…"
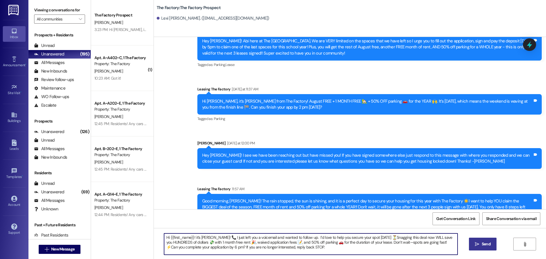
type textarea "Hi {{first_name}}! it’s [PERSON_NAME]! 📞 I just left you a voicemail and wanted…"
click at [484, 246] on span "Send" at bounding box center [486, 244] width 9 height 6
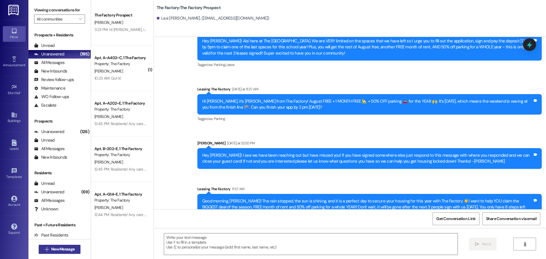
click at [59, 248] on span "New Message" at bounding box center [62, 249] width 23 height 6
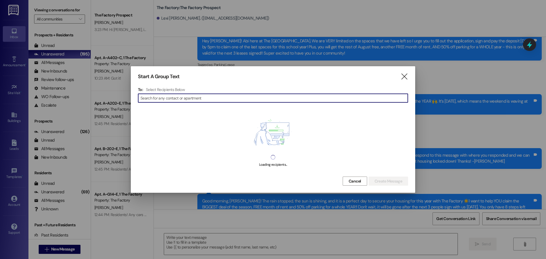
click at [174, 97] on input at bounding box center [274, 98] width 267 height 8
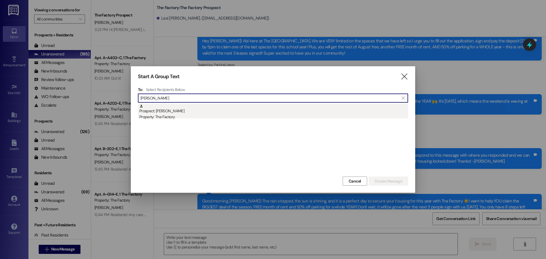
type input "kayla rie"
click at [148, 118] on div "Property: The Factory" at bounding box center [273, 117] width 269 height 6
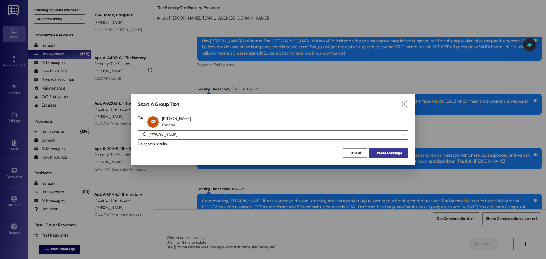
click at [385, 153] on span "Create Message" at bounding box center [389, 153] width 28 height 6
click at [375, 153] on span "Create Message" at bounding box center [389, 153] width 28 height 6
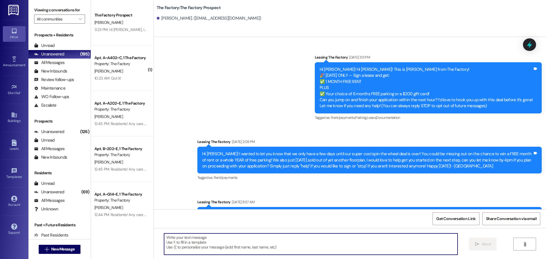
click at [164, 238] on textarea at bounding box center [311, 244] width 294 height 21
paste textarea "Hi {{first_name}}! it’s [PERSON_NAME]! 📞 I just left you a voicemail and wanted…"
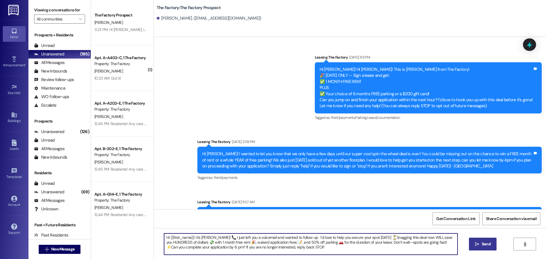
type textarea "Hi {{first_name}}! it’s [PERSON_NAME]! 📞 I just left you a voicemail and wanted…"
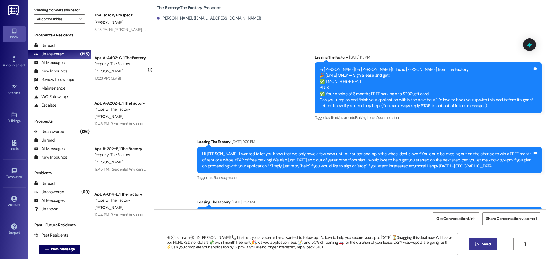
click at [482, 245] on span "Send" at bounding box center [486, 244] width 9 height 6
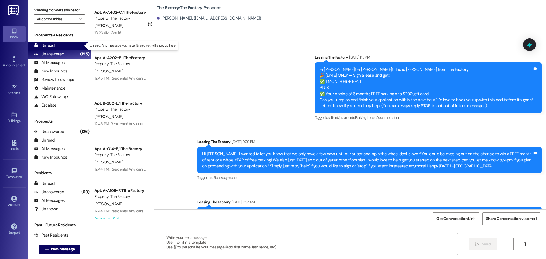
click at [49, 45] on div "Unread" at bounding box center [44, 46] width 20 height 6
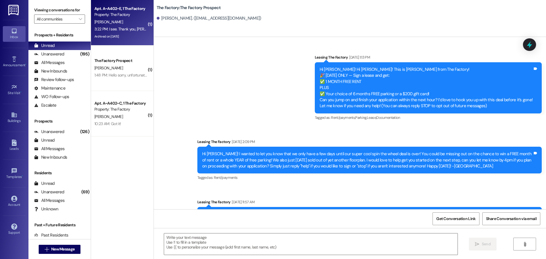
click at [121, 22] on div "M. Hnatyszyn" at bounding box center [121, 21] width 54 height 7
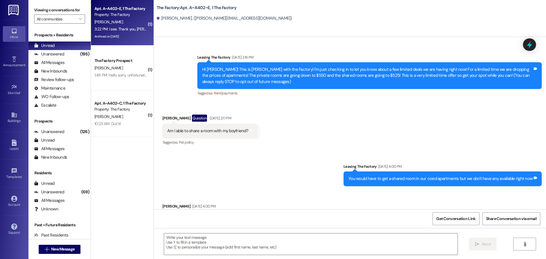
scroll to position [5990, 0]
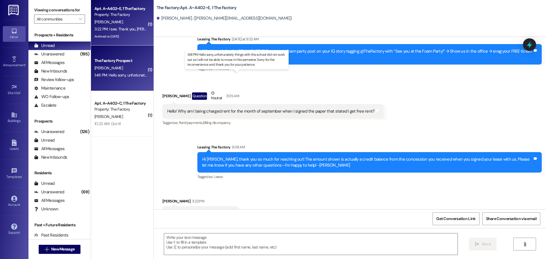
click at [116, 75] on div "1:48 PM: Hello sorry, unfortunately things with the school did not work out so …" at bounding box center [241, 75] width 294 height 5
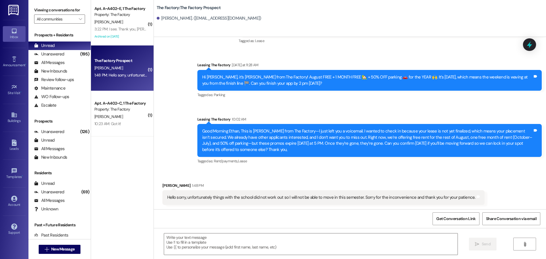
scroll to position [203, 0]
click at [167, 243] on textarea at bounding box center [311, 244] width 294 height 21
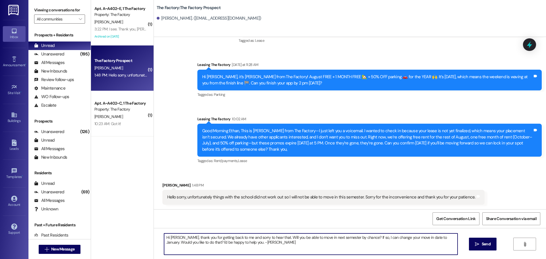
drag, startPoint x: 162, startPoint y: 236, endPoint x: 263, endPoint y: 245, distance: 101.4
click at [263, 245] on textarea "Hi [PERSON_NAME], thank you for getting back to me and sorry to hear that. Will…" at bounding box center [311, 244] width 294 height 21
paste textarea "{{first_name}}! it’s Tawnya! 📞 I just left you a voicemail and wanted to follow…"
click at [297, 248] on textarea "Hi [PERSON_NAME], thank you for getting back to me and sorry to hear that. Will…" at bounding box center [311, 244] width 294 height 21
drag, startPoint x: 162, startPoint y: 237, endPoint x: 245, endPoint y: 242, distance: 82.4
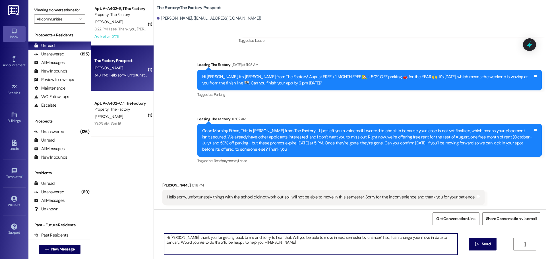
click at [245, 242] on textarea "Hi [PERSON_NAME], thank you for getting back to me and sorry to hear that. Will…" at bounding box center [311, 244] width 294 height 21
drag, startPoint x: 284, startPoint y: 246, endPoint x: 232, endPoint y: 247, distance: 51.5
click at [235, 247] on textarea "Hi [PERSON_NAME], thank you for getting back to me and sorry to hear that. Will…" at bounding box center [311, 244] width 294 height 21
click at [235, 249] on textarea "Hi [PERSON_NAME], thank you for getting back to me and sorry to hear that. Will…" at bounding box center [311, 244] width 294 height 21
drag, startPoint x: 161, startPoint y: 238, endPoint x: 249, endPoint y: 245, distance: 88.4
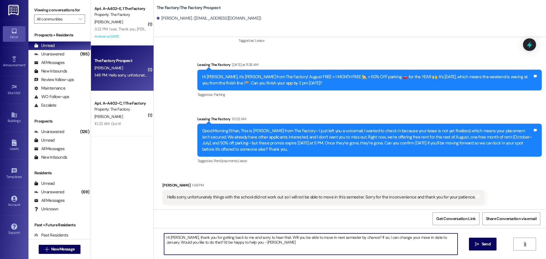
click at [249, 245] on textarea "Hi [PERSON_NAME], thank you for getting back to me and sorry to hear that. Will…" at bounding box center [311, 244] width 294 height 21
type textarea "Hi [PERSON_NAME], thank you for getting back to me and sorry to hear that. Will…"
click at [482, 247] on span "Send" at bounding box center [486, 244] width 9 height 6
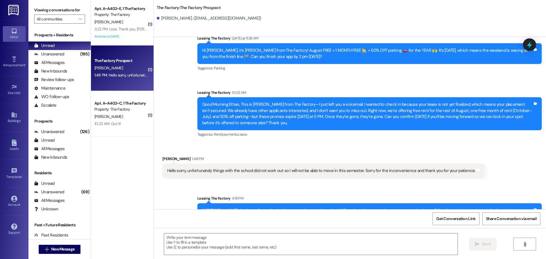
scroll to position [220, 0]
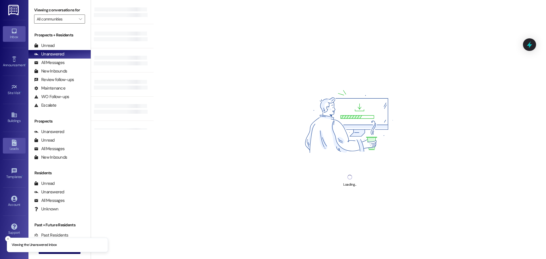
click at [14, 145] on icon at bounding box center [14, 143] width 6 height 6
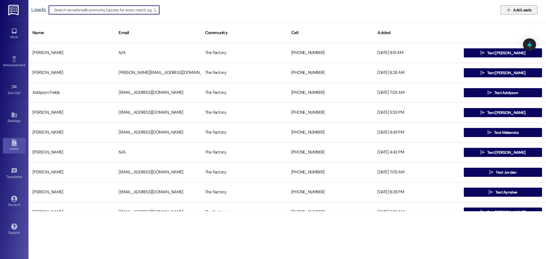
click at [516, 8] on span "Add Leads" at bounding box center [522, 10] width 18 height 6
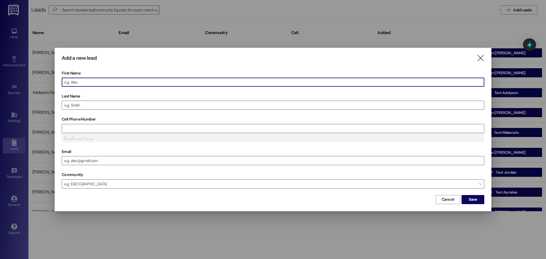
click at [88, 84] on input "First Name" at bounding box center [273, 82] width 422 height 9
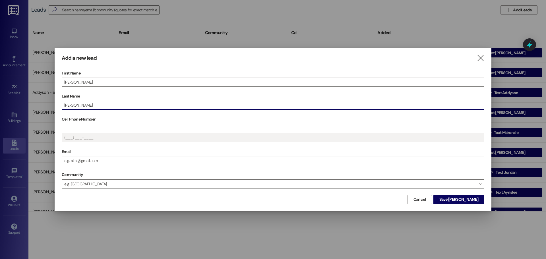
click at [91, 130] on input "Cell Phone Number" at bounding box center [273, 128] width 422 height 9
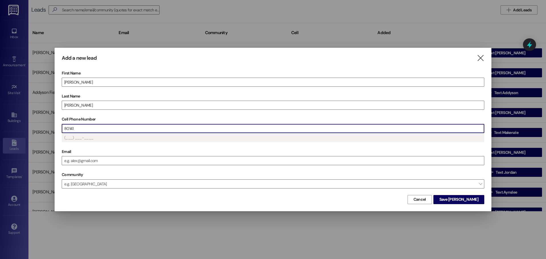
type input "(801) 41_-____"
drag, startPoint x: 95, startPoint y: 129, endPoint x: 61, endPoint y: 130, distance: 33.9
click at [61, 130] on div "Add a new lead  First Name Cariann Last Name Cardwell Cell Phone Number 801413…" at bounding box center [273, 129] width 437 height 163
click at [113, 129] on input "8014138706" at bounding box center [273, 128] width 422 height 9
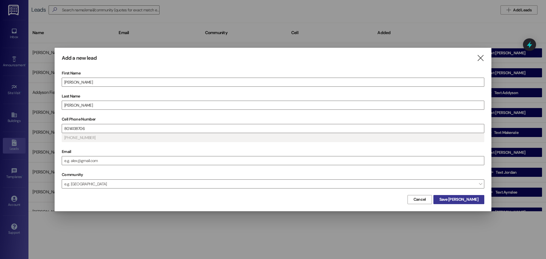
click at [471, 197] on span "Save Cariann" at bounding box center [459, 200] width 39 height 6
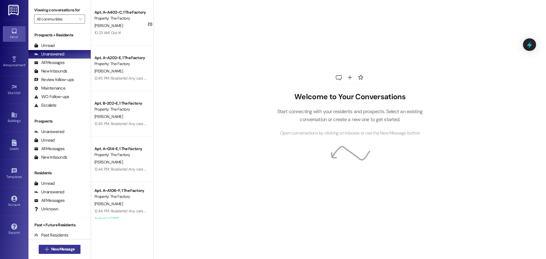
click at [68, 250] on span "New Message" at bounding box center [62, 249] width 23 height 6
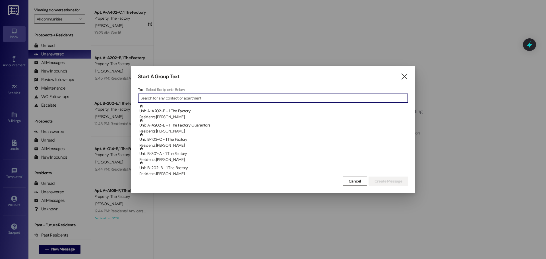
click at [189, 99] on input at bounding box center [274, 98] width 267 height 8
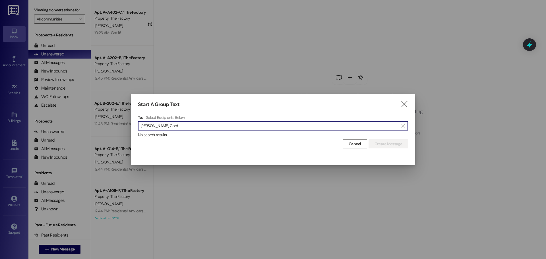
type input "Cariann Card"
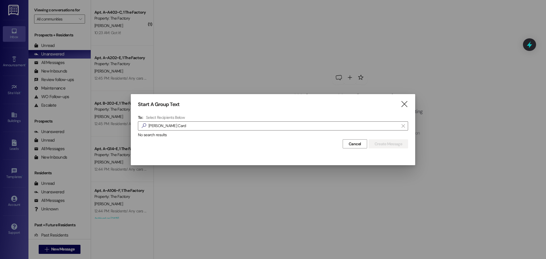
click at [411, 100] on div "Start A Group Text  To: Select Recipients Below  Cariann Card  No search res…" at bounding box center [273, 125] width 284 height 62
click at [409, 105] on div "Start A Group Text  To: Select Recipients Below  Cariann Card  No search res…" at bounding box center [273, 125] width 284 height 62
click at [407, 105] on icon "" at bounding box center [405, 104] width 8 height 6
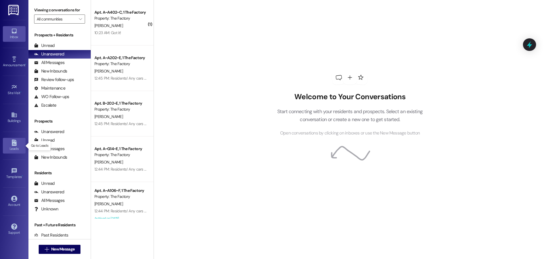
click at [17, 144] on icon at bounding box center [14, 143] width 6 height 6
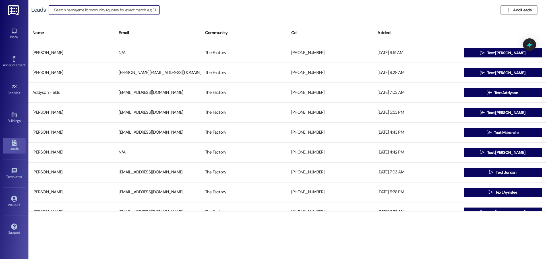
click at [70, 8] on input at bounding box center [106, 10] width 105 height 8
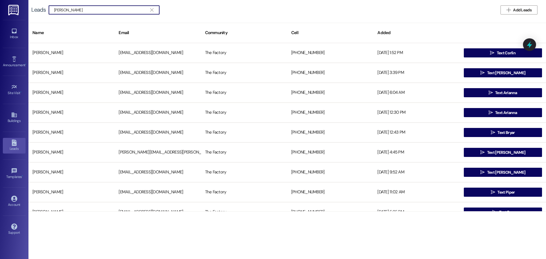
drag, startPoint x: 89, startPoint y: 7, endPoint x: 49, endPoint y: 9, distance: 40.2
click at [49, 9] on div " Cariann Cardwell " at bounding box center [104, 9] width 111 height 9
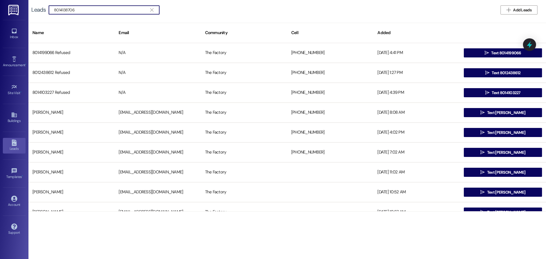
type input "8014138706"
drag, startPoint x: 91, startPoint y: 14, endPoint x: 42, endPoint y: 12, distance: 48.4
click at [42, 12] on div "Leads  8014138706 " at bounding box center [98, 9] width 134 height 9
click at [154, 9] on button "" at bounding box center [151, 10] width 9 height 9
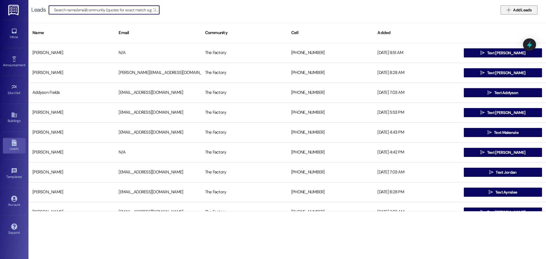
click at [519, 9] on span "Add Leads" at bounding box center [522, 10] width 18 height 6
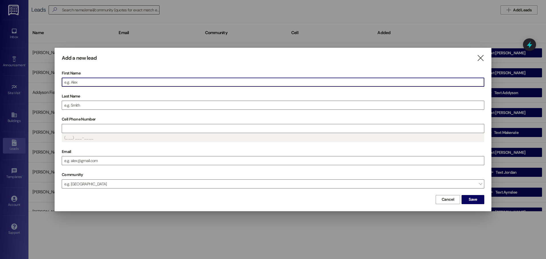
click at [82, 80] on input "First Name" at bounding box center [273, 82] width 422 height 9
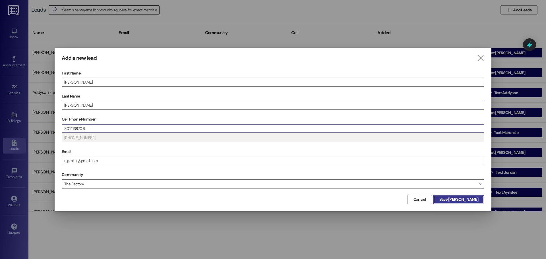
click at [467, 199] on span "Save Cariann" at bounding box center [459, 200] width 39 height 6
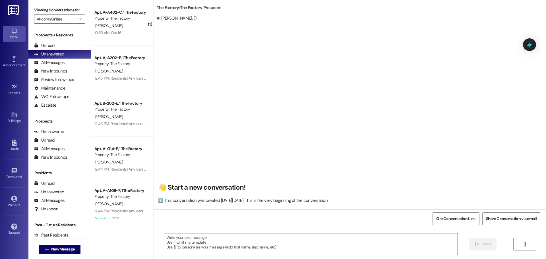
click at [164, 239] on textarea at bounding box center [311, 244] width 294 height 21
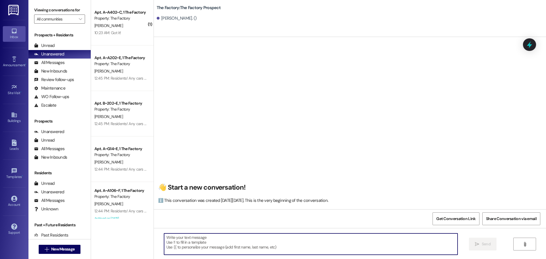
paste textarea "Hi Jett! it’s Tawnya! 📞 I just left you a voicemail and wanted to follow up. I’…"
type textarea "Hi Jett! it’s Tawnya! 📞 I just left you a voicemail and wanted to follow up. I’…"
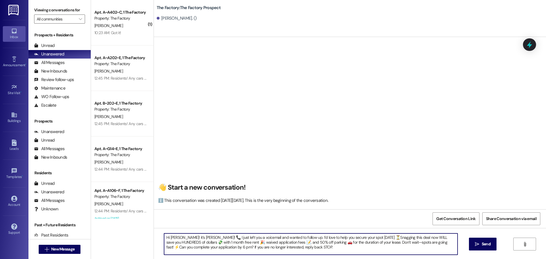
click at [173, 238] on textarea "Hi Jett! it’s Tawnya! 📞 I just left you a voicemail and wanted to follow up. I’…" at bounding box center [311, 244] width 294 height 21
drag, startPoint x: 163, startPoint y: 237, endPoint x: 294, endPoint y: 250, distance: 131.7
click at [294, 250] on textarea "Hi Jett! it’s Tawnya! 📞 I just left you a voicemail and wanted to follow up. I’…" at bounding box center [311, 244] width 294 height 21
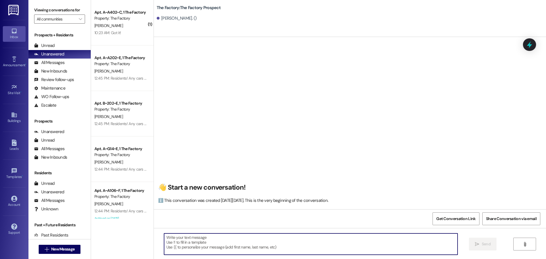
click at [166, 238] on textarea at bounding box center [311, 244] width 294 height 21
paste textarea "Hi [PERSON_NAME], this is [PERSON_NAME] from The Factory. I just left you a voi…"
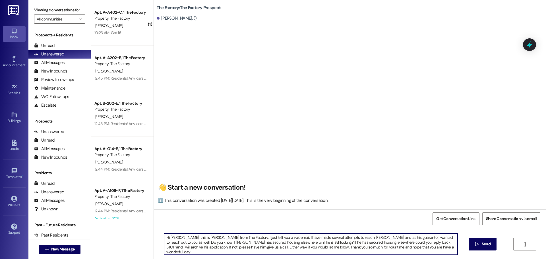
click at [178, 236] on textarea "Hi [PERSON_NAME], this is [PERSON_NAME] from The Factory. I just left you a voi…" at bounding box center [311, 244] width 294 height 21
drag, startPoint x: 275, startPoint y: 237, endPoint x: 234, endPoint y: 238, distance: 41.5
click at [234, 238] on textarea "Hi Cariann, this is Tawnya from The Factory. I just left you a voicemail. I hav…" at bounding box center [311, 244] width 294 height 21
click at [310, 238] on textarea "Hi Cariann, this is Tawnya from The Factory. We have made several attempts to r…" at bounding box center [311, 244] width 294 height 21
drag, startPoint x: 347, startPoint y: 237, endPoint x: 331, endPoint y: 237, distance: 15.9
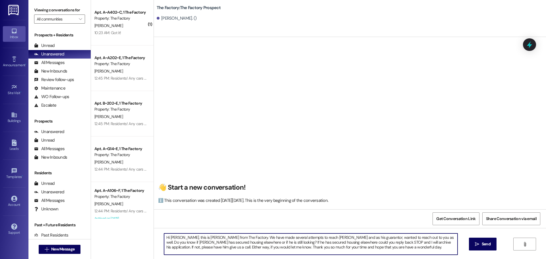
click at [331, 237] on textarea "Hi Cariann, this is Tawnya from The Factory. We have made several attempts to r…" at bounding box center [311, 244] width 294 height 21
click at [446, 238] on textarea "Hi Cariann, this is Tawnya from The Factory. We have made several attempts to r…" at bounding box center [311, 244] width 294 height 21
drag, startPoint x: 162, startPoint y: 238, endPoint x: 368, endPoint y: 250, distance: 206.1
click at [368, 250] on textarea "Hi Cariann, this is Tawnya from The Factory. We have made several attempts to r…" at bounding box center [311, 244] width 294 height 21
type textarea "Hi Cariann, this is Tawnya from The Factory. We have made several attempts to r…"
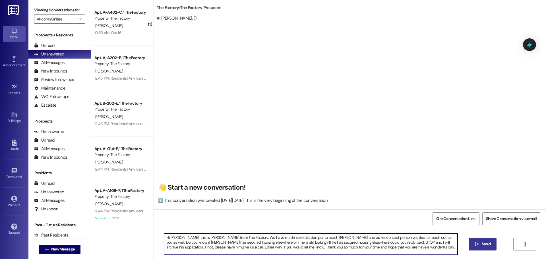
click at [488, 244] on span "Send" at bounding box center [486, 244] width 9 height 6
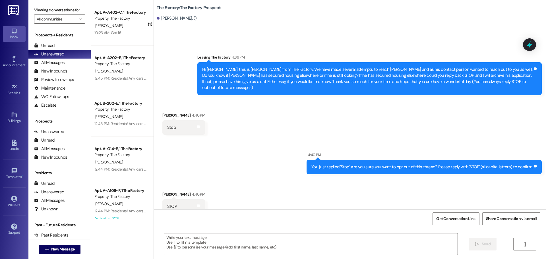
scroll to position [3, 0]
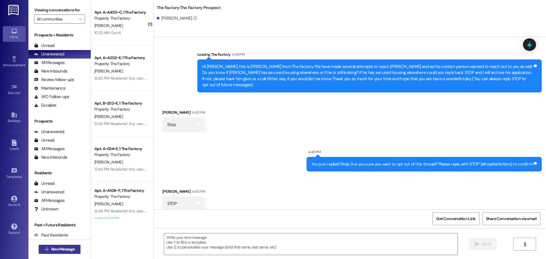
click at [59, 250] on span "New Message" at bounding box center [62, 249] width 23 height 6
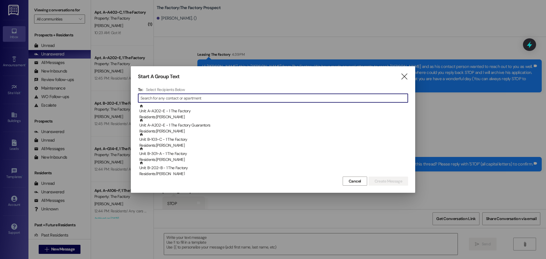
click at [159, 100] on input at bounding box center [274, 98] width 267 height 8
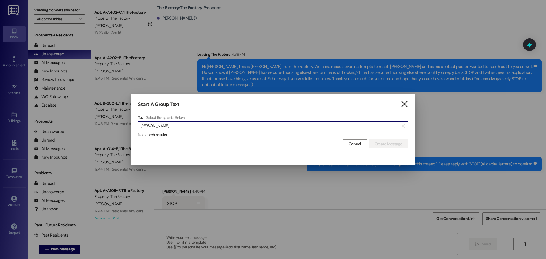
type input "Addyson Hansen"
click at [406, 106] on icon "" at bounding box center [405, 104] width 8 height 6
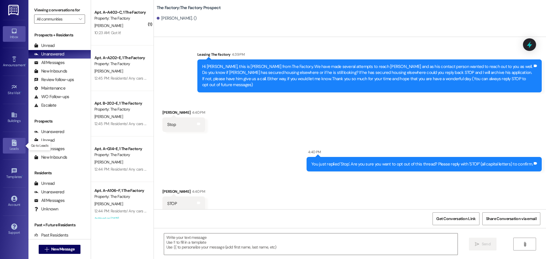
click at [14, 143] on icon at bounding box center [14, 143] width 5 height 6
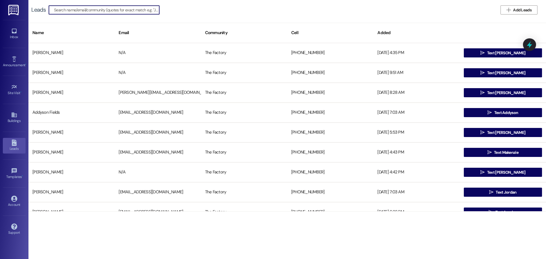
click at [70, 12] on input at bounding box center [106, 10] width 105 height 8
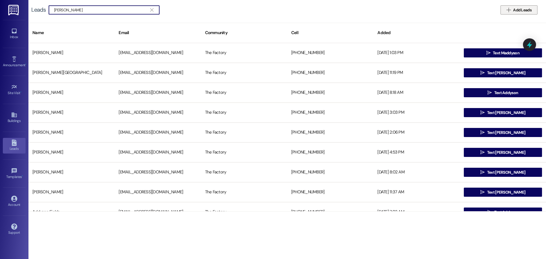
type input "Addyson Hansen"
click at [523, 8] on span "Add Leads" at bounding box center [522, 10] width 18 height 6
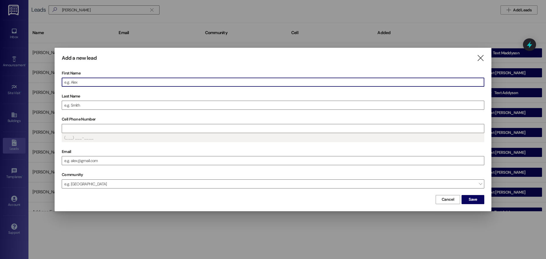
click at [72, 81] on input "First Name" at bounding box center [273, 82] width 422 height 9
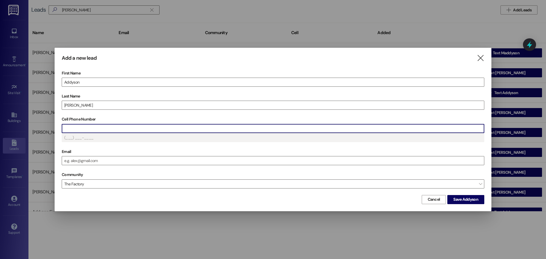
click at [74, 130] on input "Cell Phone Number" at bounding box center [273, 128] width 422 height 9
type input "(801) ___-____"
click at [460, 198] on span "Save Addyson" at bounding box center [465, 200] width 25 height 6
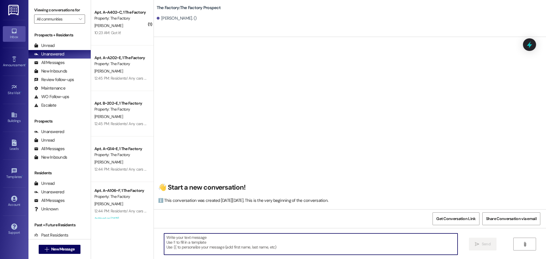
click at [164, 239] on textarea at bounding box center [311, 244] width 294 height 21
paste textarea "Hi {{first_name}}! it’s [PERSON_NAME]! 📞 I just left you a voicemail and wanted…"
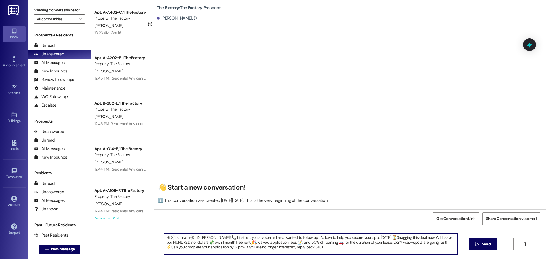
click at [298, 238] on textarea "Hi {{first_name}}! it’s [PERSON_NAME]! 📞 I just left you a voicemail and wanted…" at bounding box center [311, 244] width 294 height 21
drag, startPoint x: 346, startPoint y: 249, endPoint x: 266, endPoint y: 248, distance: 79.7
click at [266, 248] on textarea "Hi {{first_name}}! it’s Tawnya! 📞 I just left you a voicemail. Thank you for st…" at bounding box center [311, 244] width 294 height 21
click at [368, 247] on textarea "Hi {{first_name}}! it’s Tawnya! 📞 I just left you a voicemail. Thank you for st…" at bounding box center [311, 244] width 294 height 21
drag, startPoint x: 161, startPoint y: 238, endPoint x: 393, endPoint y: 254, distance: 232.2
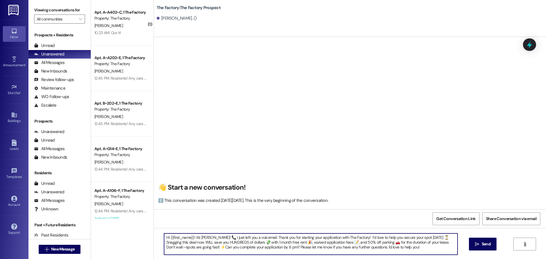
click at [393, 254] on textarea "Hi {{first_name}}! it’s Tawnya! 📞 I just left you a voicemail. Thank you for st…" at bounding box center [311, 244] width 294 height 21
type textarea "Hi {{first_name}}! it’s Tawnya! 📞 I just left you a voicemail. Thank you for st…"
click at [480, 246] on span " Send" at bounding box center [483, 244] width 18 height 6
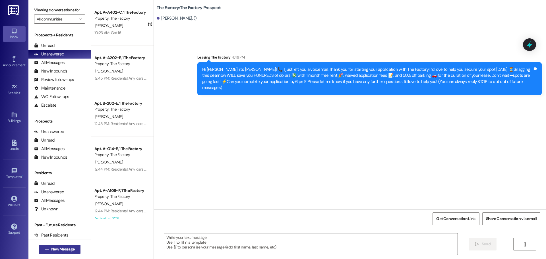
click at [51, 247] on span "New Message" at bounding box center [62, 249] width 23 height 6
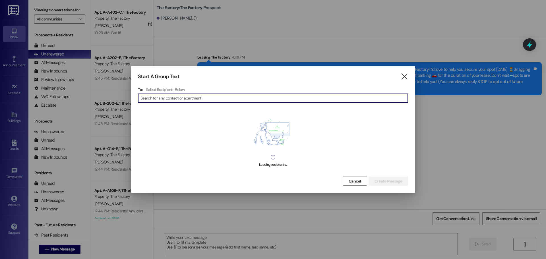
click at [158, 99] on input at bounding box center [274, 98] width 267 height 8
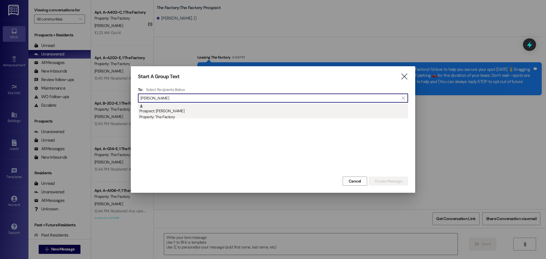
type input "danielle sto"
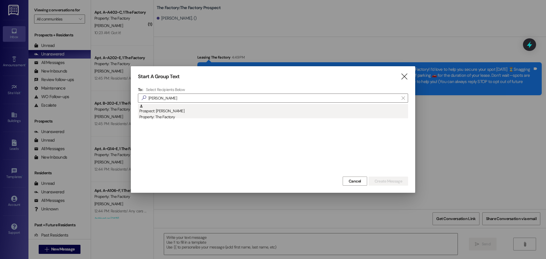
click at [163, 110] on div "Prospect: Danielle Stoddard Property: The Factory" at bounding box center [273, 112] width 269 height 16
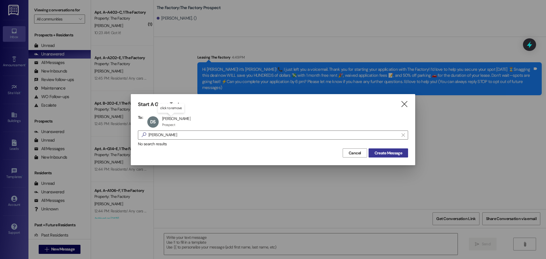
click at [380, 154] on span "Create Message" at bounding box center [389, 153] width 28 height 6
click at [399, 153] on span "Create Message" at bounding box center [389, 153] width 28 height 6
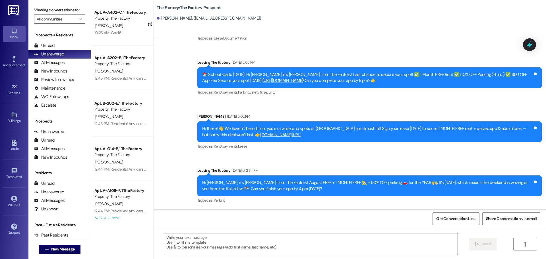
scroll to position [1897, 0]
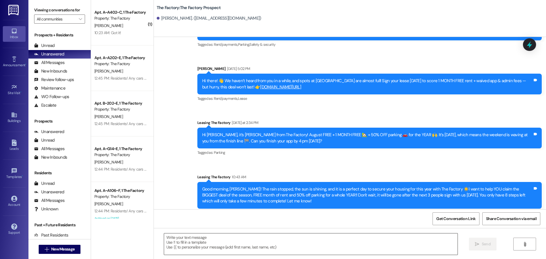
click at [164, 237] on textarea at bounding box center [311, 244] width 294 height 21
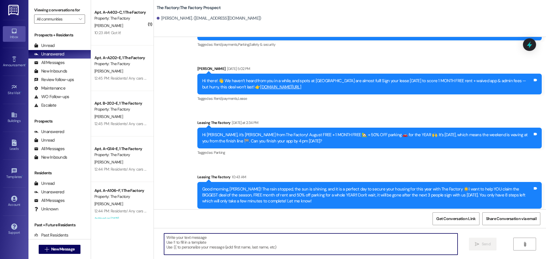
paste textarea "Hi {{first_name}}! it’s [PERSON_NAME]! 📞 I just left you a voicemail and wanted…"
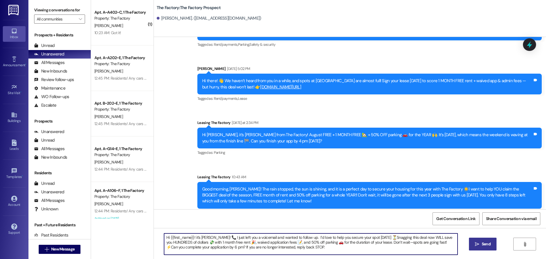
type textarea "Hi {{first_name}}! it’s [PERSON_NAME]! 📞 I just left you a voicemail and wanted…"
click at [485, 242] on span "Send" at bounding box center [486, 244] width 9 height 6
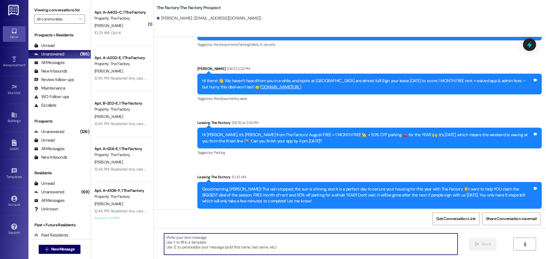
click at [164, 240] on textarea at bounding box center [311, 244] width 294 height 21
click at [59, 249] on span "New Message" at bounding box center [62, 249] width 23 height 6
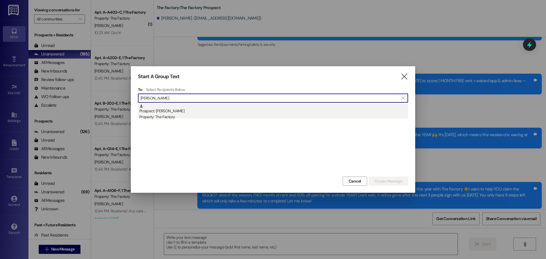
type input "Nathaniel cr"
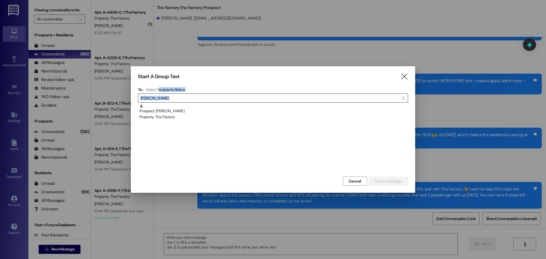
drag, startPoint x: 160, startPoint y: 114, endPoint x: 160, endPoint y: 94, distance: 19.6
click at [159, 90] on div "To: Select Recipients Below  Nathaniel cr  Prospect: Nathaniel Crane Property…" at bounding box center [273, 131] width 270 height 88
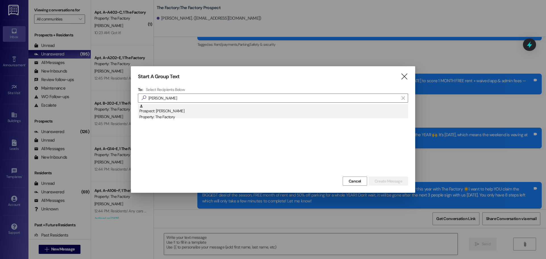
click at [161, 117] on div "Property: The Factory" at bounding box center [273, 117] width 269 height 6
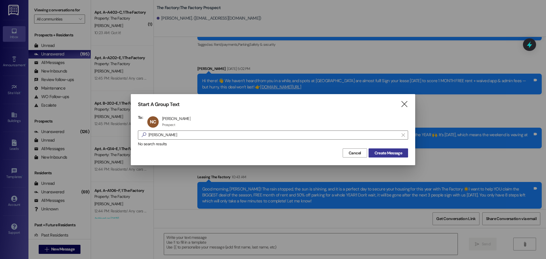
click at [379, 153] on span "Create Message" at bounding box center [389, 153] width 28 height 6
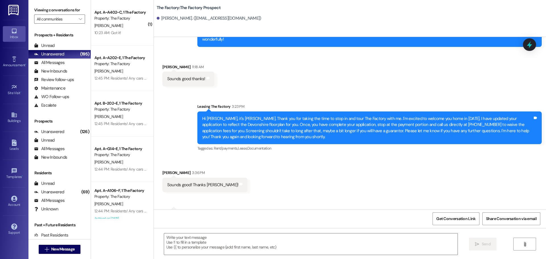
scroll to position [793, 0]
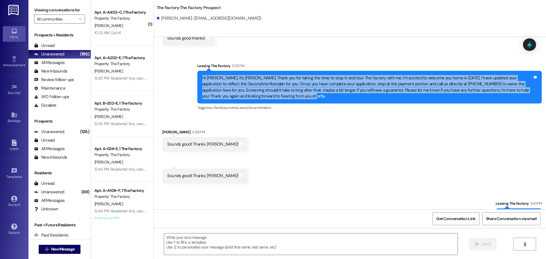
drag, startPoint x: 199, startPoint y: 60, endPoint x: 277, endPoint y: 78, distance: 80.4
click at [277, 78] on div "Hi Nathaniel, it's Tawnya. Thank you for taking the time to stop in and tour Th…" at bounding box center [367, 87] width 331 height 24
copy div "Hi Nathaniel, it's Tawnya. Thank you for taking the time to stop in and tour Th…"
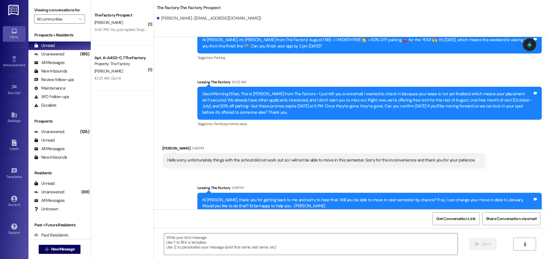
scroll to position [249, 0]
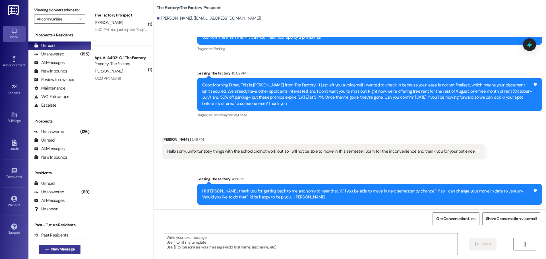
click at [61, 252] on span "New Message" at bounding box center [62, 249] width 23 height 6
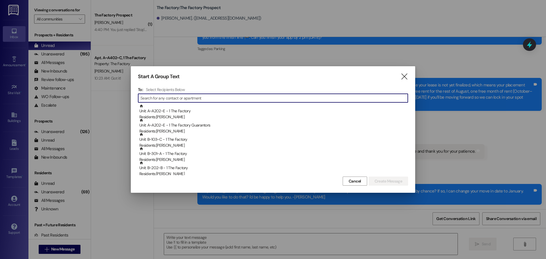
click at [153, 97] on input at bounding box center [274, 98] width 267 height 8
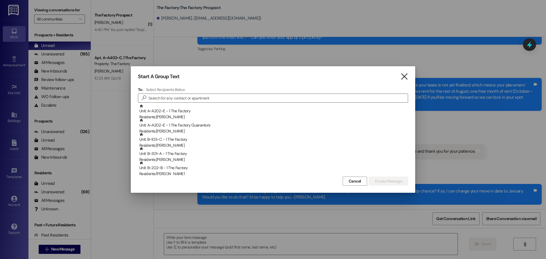
click at [407, 77] on icon "" at bounding box center [405, 77] width 8 height 6
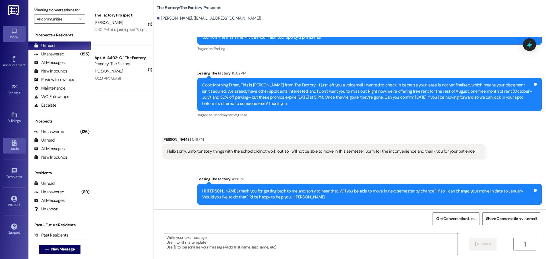
click at [14, 143] on icon at bounding box center [14, 143] width 5 height 6
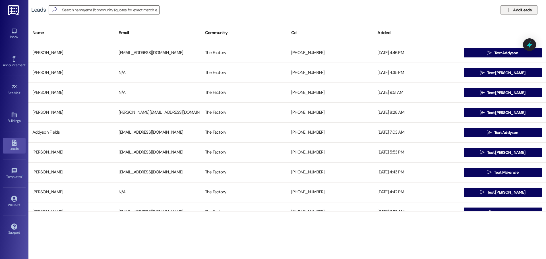
click at [524, 8] on span "Add Leads" at bounding box center [522, 10] width 18 height 6
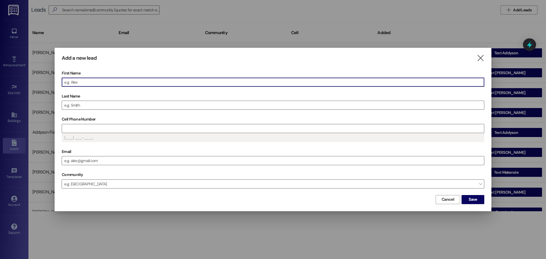
click at [97, 80] on input "First Name" at bounding box center [273, 82] width 422 height 9
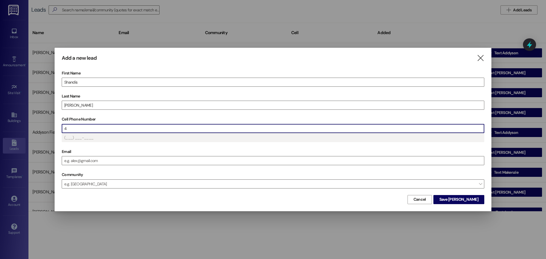
type input "(4__) ___-____"
click at [478, 200] on span "Save [PERSON_NAME]" at bounding box center [459, 200] width 39 height 6
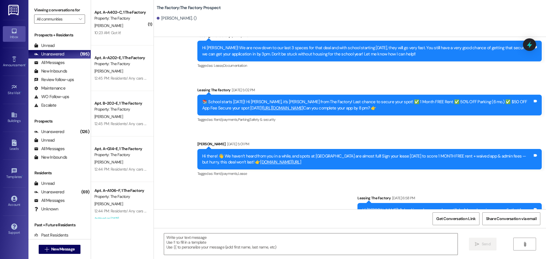
scroll to position [2554, 0]
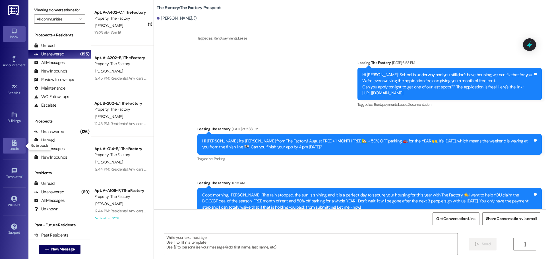
click at [13, 144] on icon at bounding box center [14, 143] width 5 height 6
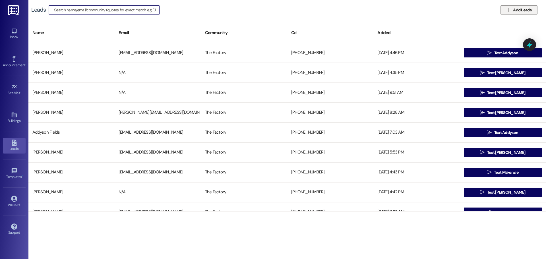
click at [522, 9] on span "Add Leads" at bounding box center [522, 10] width 18 height 6
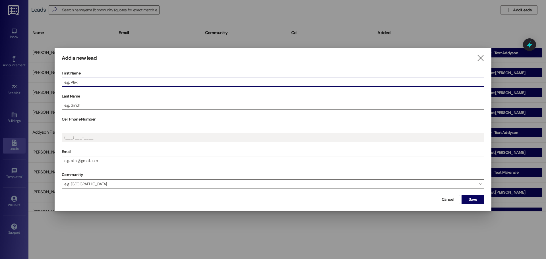
click at [90, 82] on input "First Name" at bounding box center [273, 82] width 422 height 9
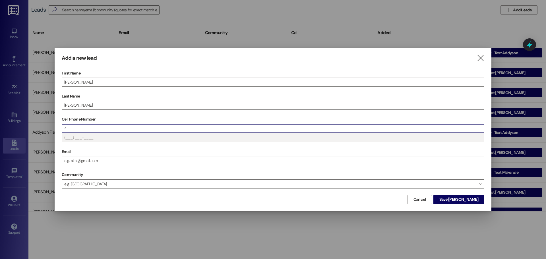
type input "(4__) ___-____"
click at [471, 200] on span "Save [PERSON_NAME]" at bounding box center [459, 200] width 39 height 6
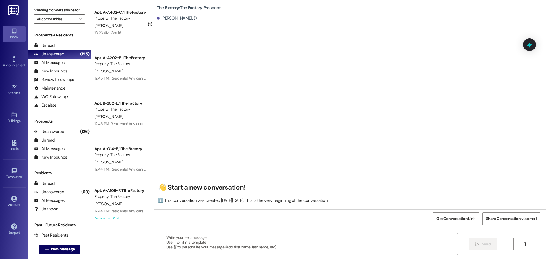
click at [164, 236] on textarea at bounding box center [311, 244] width 294 height 21
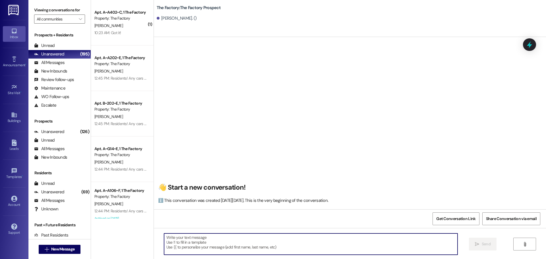
paste textarea "Hi [PERSON_NAME], this is [PERSON_NAME] from The Factory. I just left you a voi…"
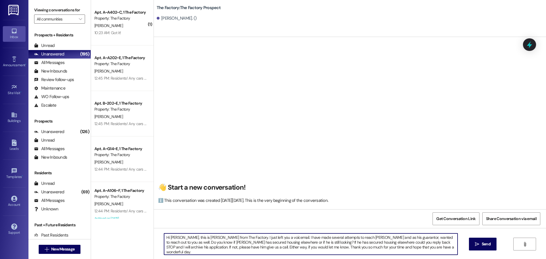
click at [178, 238] on textarea "Hi [PERSON_NAME], this is [PERSON_NAME] from The Factory. I just left you a voi…" at bounding box center [311, 244] width 294 height 21
drag, startPoint x: 270, startPoint y: 238, endPoint x: 228, endPoint y: 239, distance: 42.1
click at [228, 239] on textarea "Hi [PERSON_NAME], this is [PERSON_NAME] from The Factory. I just left you a voi…" at bounding box center [311, 244] width 294 height 21
click at [300, 236] on textarea "Hi [PERSON_NAME], this is [PERSON_NAME] from The Factory. I have made several a…" at bounding box center [311, 244] width 294 height 21
click at [340, 236] on textarea "Hi [PERSON_NAME], this is [PERSON_NAME] from The Factory. I have made several a…" at bounding box center [311, 244] width 294 height 21
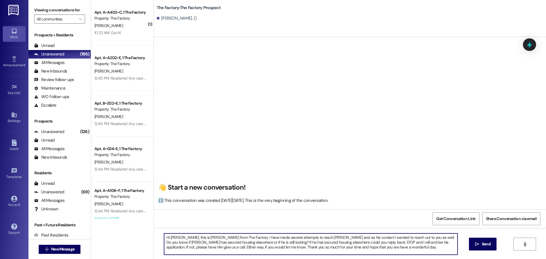
click at [397, 237] on textarea "Hi [PERSON_NAME], this is [PERSON_NAME] from The Factory. I have made several a…" at bounding box center [311, 244] width 294 height 21
click at [417, 238] on textarea "Hi [PERSON_NAME], this is [PERSON_NAME] from The Factory. I have made several a…" at bounding box center [311, 244] width 294 height 21
click at [306, 238] on textarea "Hi [PERSON_NAME], this is [PERSON_NAME] from The Factory. I have made several a…" at bounding box center [311, 244] width 294 height 21
click at [334, 238] on textarea "Hi [PERSON_NAME], this is [PERSON_NAME] from The Factory. I have made several a…" at bounding box center [311, 244] width 294 height 21
drag, startPoint x: 162, startPoint y: 237, endPoint x: 373, endPoint y: 248, distance: 211.1
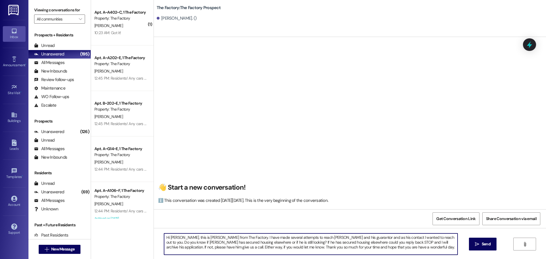
click at [373, 248] on textarea "Hi [PERSON_NAME], this is [PERSON_NAME] from The Factory. I have made several a…" at bounding box center [311, 244] width 294 height 21
click at [313, 238] on textarea "Hi [PERSON_NAME], this is [PERSON_NAME] from The Factory. I have made several a…" at bounding box center [311, 244] width 294 height 21
drag, startPoint x: 336, startPoint y: 238, endPoint x: 308, endPoint y: 238, distance: 28.2
click at [308, 238] on textarea "Hi [PERSON_NAME], this is [PERSON_NAME] from The Factory. I have made several a…" at bounding box center [311, 244] width 294 height 21
drag, startPoint x: 161, startPoint y: 238, endPoint x: 362, endPoint y: 248, distance: 201.1
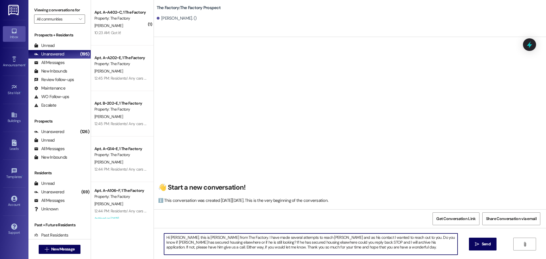
click at [362, 248] on textarea "Hi [PERSON_NAME], this is [PERSON_NAME] from The Factory. I have made several a…" at bounding box center [311, 244] width 294 height 21
type textarea "Hi [PERSON_NAME], this is [PERSON_NAME] from The Factory. I have made several a…"
click at [488, 245] on span "Send" at bounding box center [486, 244] width 9 height 6
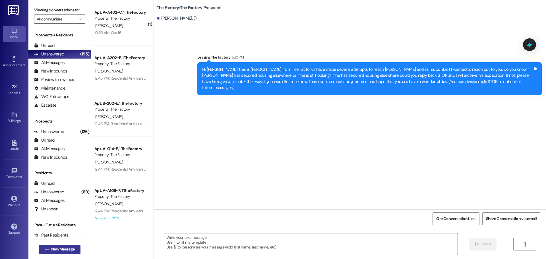
click at [68, 251] on span "New Message" at bounding box center [62, 249] width 23 height 6
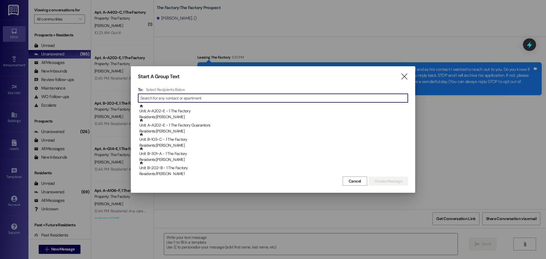
click at [174, 94] on input at bounding box center [274, 98] width 267 height 8
type input "W"
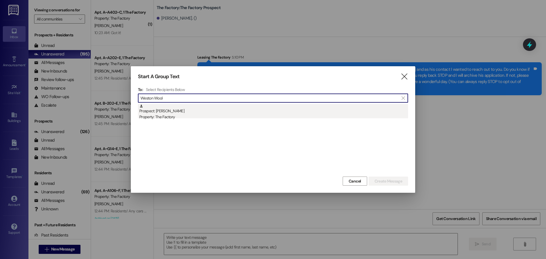
type input "Weston Wool"
click at [170, 112] on div "Prospect: [PERSON_NAME] Property: The Factory" at bounding box center [273, 112] width 269 height 16
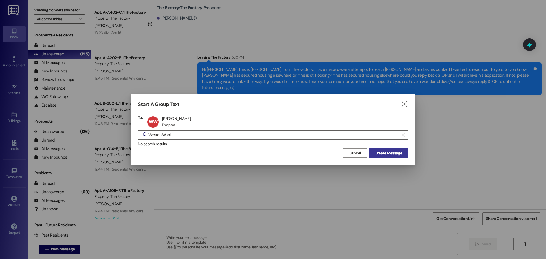
click at [387, 154] on span "Create Message" at bounding box center [389, 153] width 28 height 6
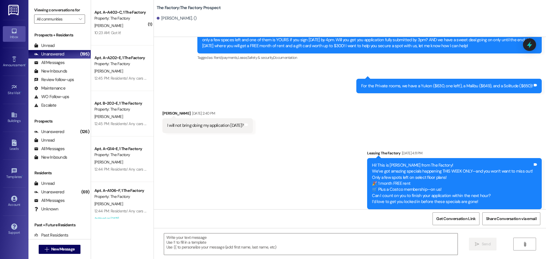
scroll to position [1679, 0]
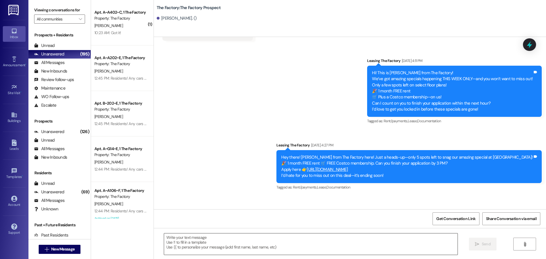
click at [164, 240] on textarea at bounding box center [311, 244] width 294 height 21
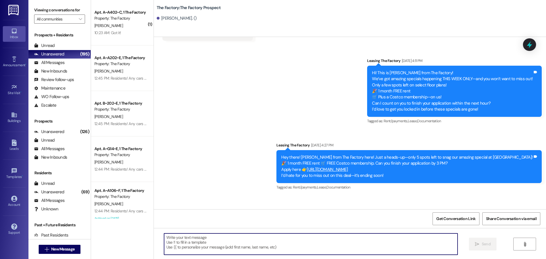
paste textarea "Hi {{first_name}}! it’s [PERSON_NAME]! 📞 I just left you a voicemail and wanted…"
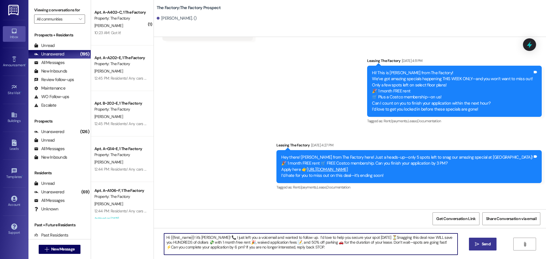
click at [191, 237] on textarea "Hi {{first_name}}! it’s [PERSON_NAME]! 📞 I just left you a voicemail and wanted…" at bounding box center [311, 244] width 294 height 21
drag, startPoint x: 162, startPoint y: 238, endPoint x: 329, endPoint y: 248, distance: 168.1
click at [329, 248] on textarea "Hi [PERSON_NAME] and [PERSON_NAME], ! it’s [PERSON_NAME]! 📞 I just left you a v…" at bounding box center [311, 244] width 294 height 21
drag, startPoint x: 446, startPoint y: 249, endPoint x: 493, endPoint y: 246, distance: 47.3
click at [446, 249] on textarea "Hi [PERSON_NAME] and [PERSON_NAME], ! it’s [PERSON_NAME]! 📞 I just left you a v…" at bounding box center [311, 244] width 294 height 21
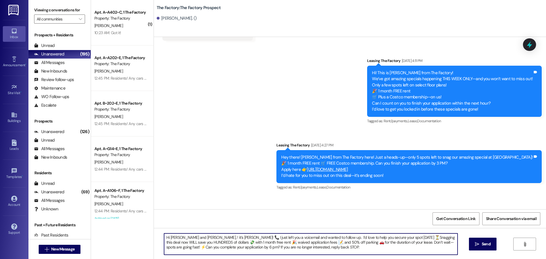
click at [445, 250] on textarea "Hi [PERSON_NAME] and [PERSON_NAME], ! it’s [PERSON_NAME]! 📞 I just left you a v…" at bounding box center [311, 244] width 294 height 21
type textarea "Hi [PERSON_NAME] and [PERSON_NAME], ! it’s [PERSON_NAME]! 📞 I just left you a v…"
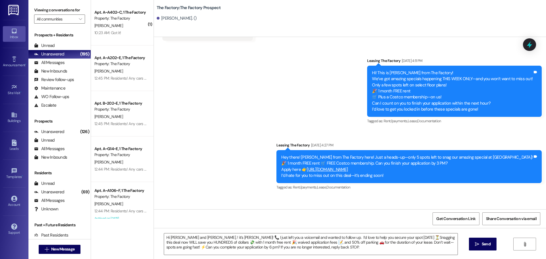
click at [485, 244] on span "Send" at bounding box center [486, 244] width 9 height 6
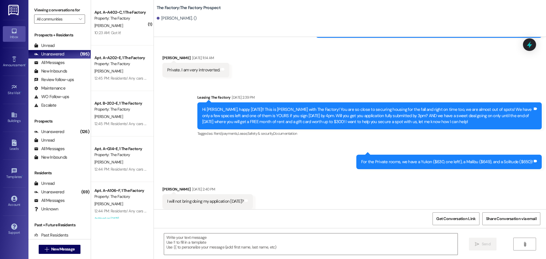
scroll to position [1508, 0]
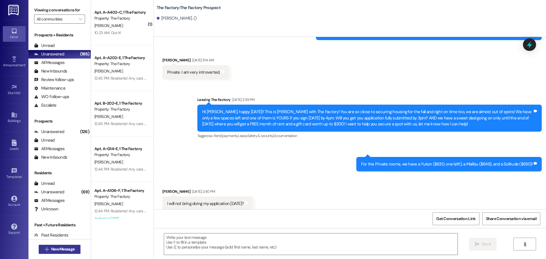
click at [51, 251] on span "New Message" at bounding box center [62, 249] width 23 height 6
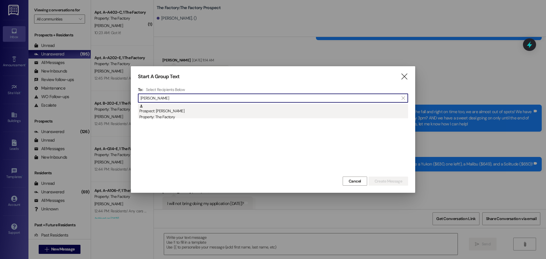
type input "[PERSON_NAME]"
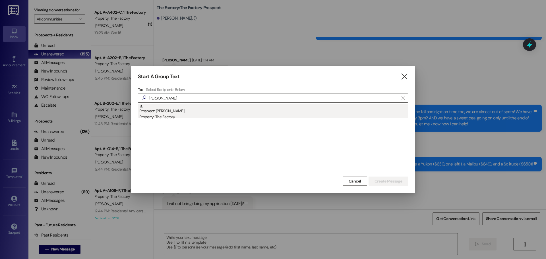
click at [163, 112] on div "Prospect: [PERSON_NAME] Property: The Factory" at bounding box center [273, 112] width 269 height 16
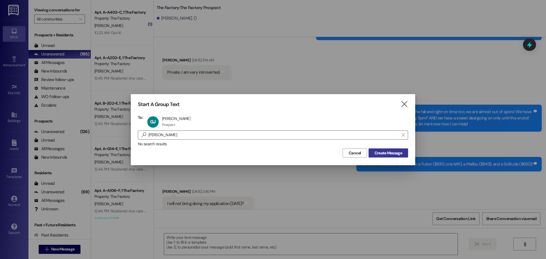
click at [387, 151] on span "Create Message" at bounding box center [389, 153] width 28 height 6
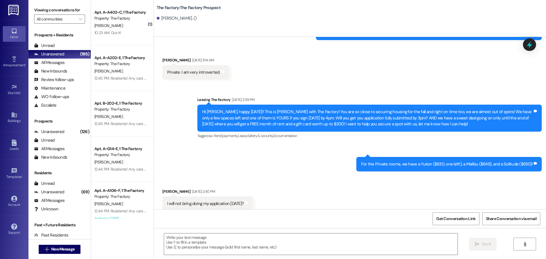
scroll to position [0, 0]
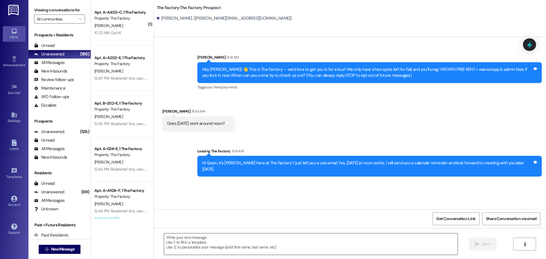
click at [164, 239] on textarea at bounding box center [311, 244] width 294 height 21
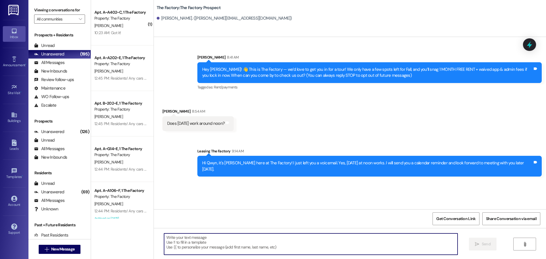
paste textarea "Hi [PERSON_NAME], it's [PERSON_NAME]. Thank you for taking the time to stop in …"
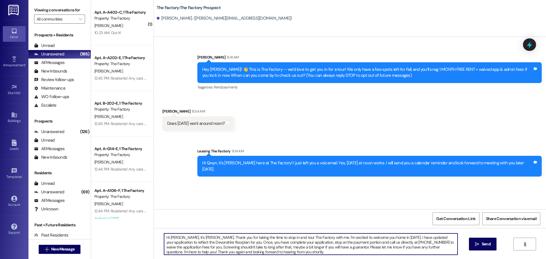
click at [182, 238] on textarea "Hi [PERSON_NAME], it's [PERSON_NAME]. Thank you for taking the time to stop in …" at bounding box center [311, 244] width 294 height 21
drag, startPoint x: 395, startPoint y: 238, endPoint x: 368, endPoint y: 239, distance: 27.0
click at [368, 239] on textarea "Hi [PERSON_NAME], it's [PERSON_NAME]. Thank you for taking the time to stop in …" at bounding box center [311, 244] width 294 height 21
drag, startPoint x: 379, startPoint y: 237, endPoint x: 447, endPoint y: 238, distance: 68.3
click at [447, 238] on textarea "Hi [PERSON_NAME], it's [PERSON_NAME]. Thank you for taking the time to stop in …" at bounding box center [311, 244] width 294 height 21
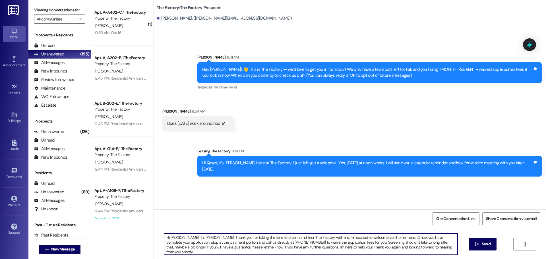
drag, startPoint x: 162, startPoint y: 238, endPoint x: 422, endPoint y: 250, distance: 260.0
click at [422, 250] on textarea "Hi [PERSON_NAME], it's [PERSON_NAME]. Thank you for taking the time to stop in …" at bounding box center [311, 244] width 294 height 21
type textarea "Hi [PERSON_NAME], it's [PERSON_NAME]. Thank you for taking the time to stop in …"
drag, startPoint x: 481, startPoint y: 246, endPoint x: 444, endPoint y: 231, distance: 40.2
click at [480, 246] on span " Send" at bounding box center [483, 244] width 18 height 6
